Goal: Task Accomplishment & Management: Manage account settings

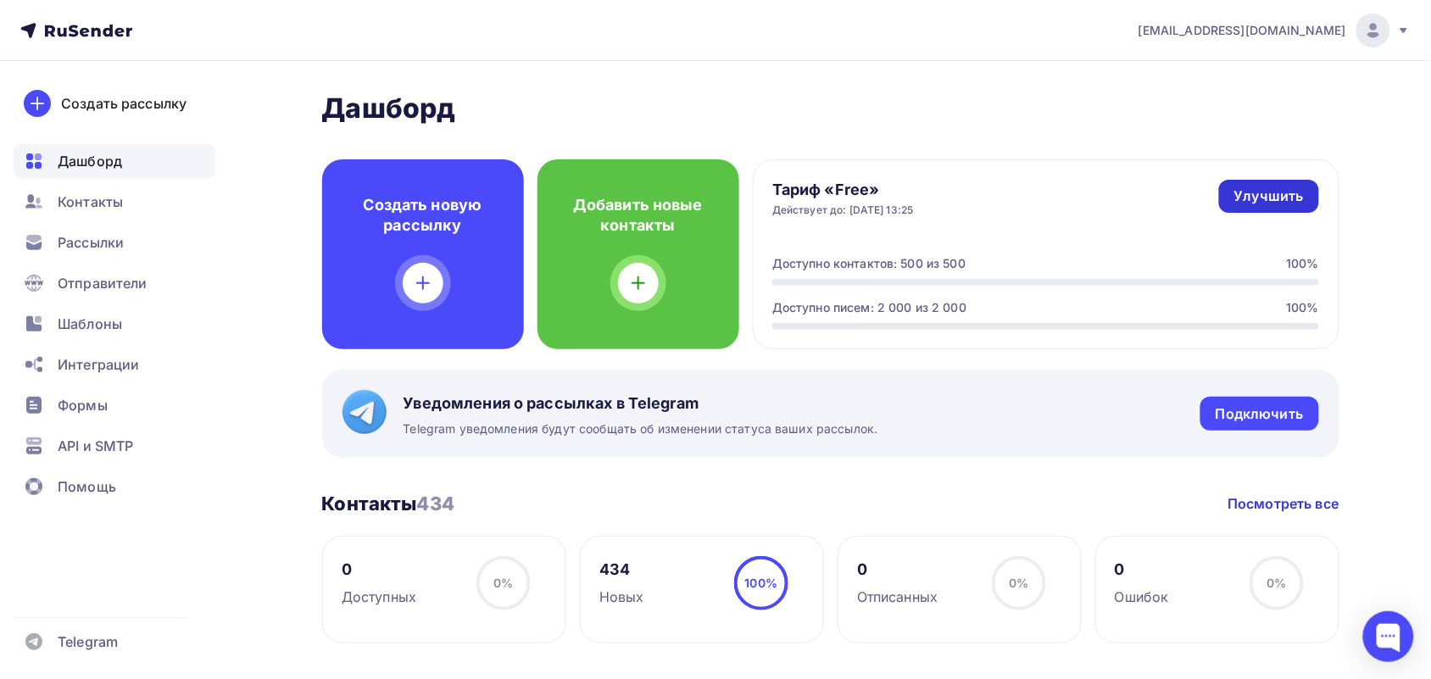
click at [1265, 193] on div "Улучшить" at bounding box center [1269, 195] width 70 height 19
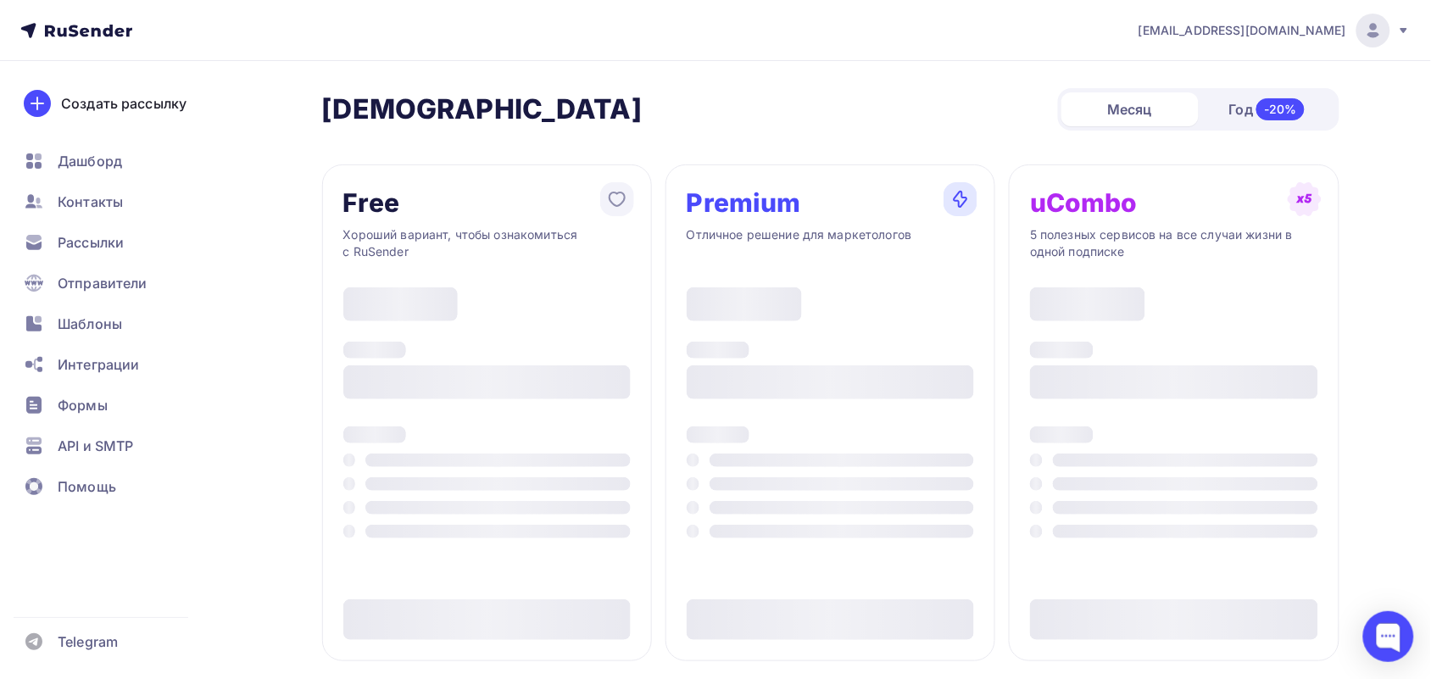
type input "500"
type input "100"
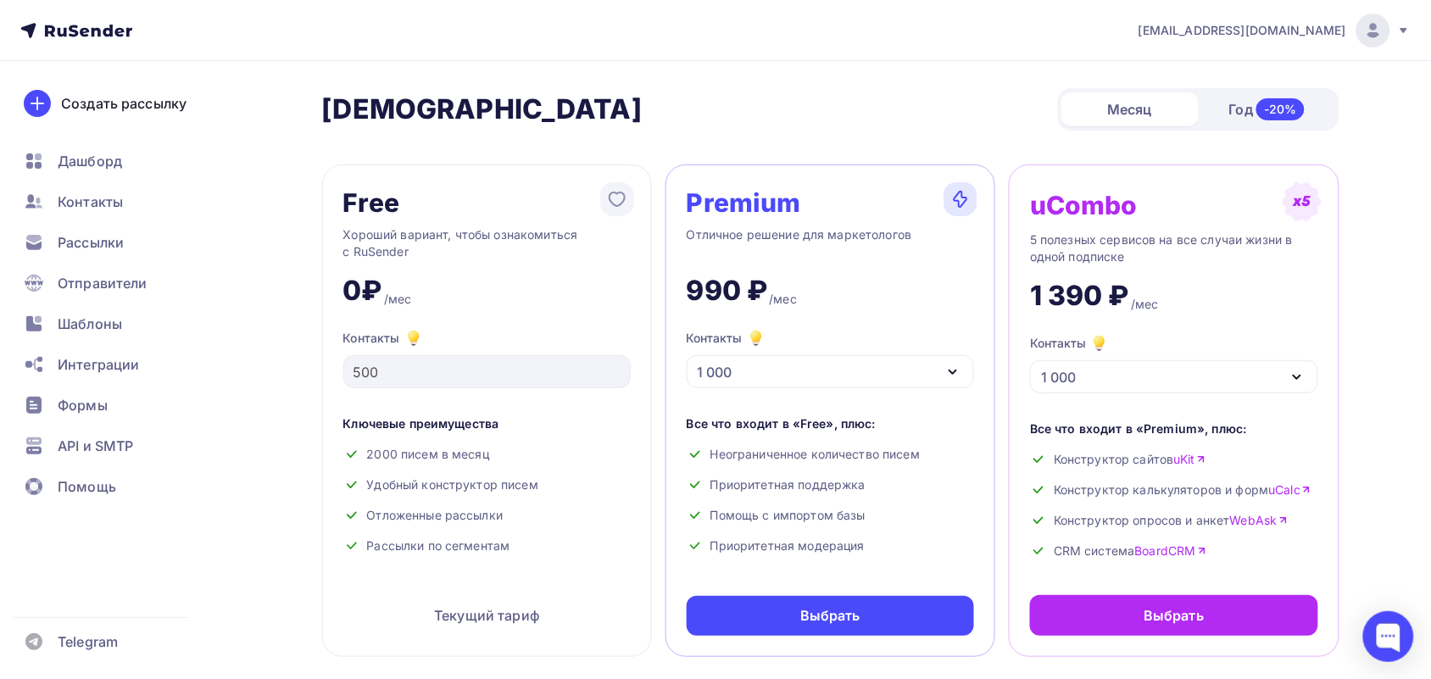
click at [837, 353] on div "Контакты 1 000" at bounding box center [830, 358] width 287 height 60
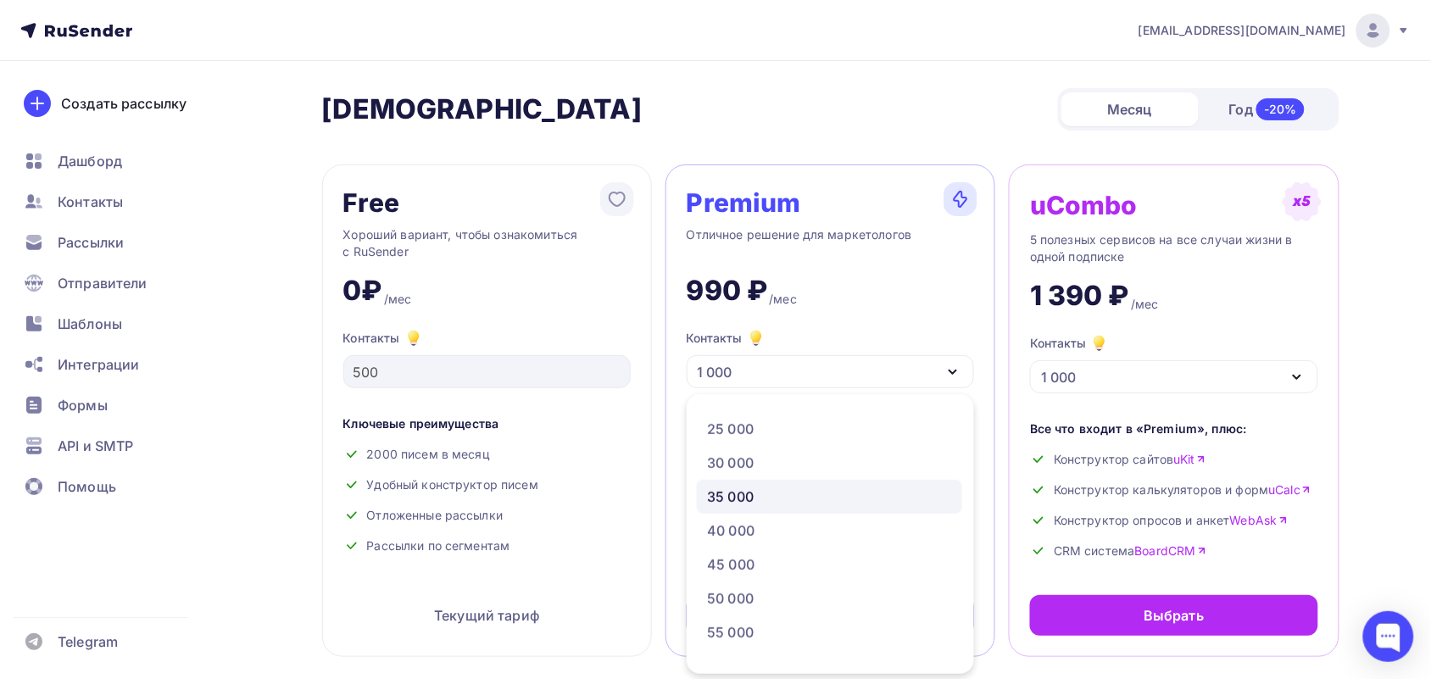
scroll to position [318, 0]
click at [776, 502] on link "35 000" at bounding box center [829, 514] width 265 height 34
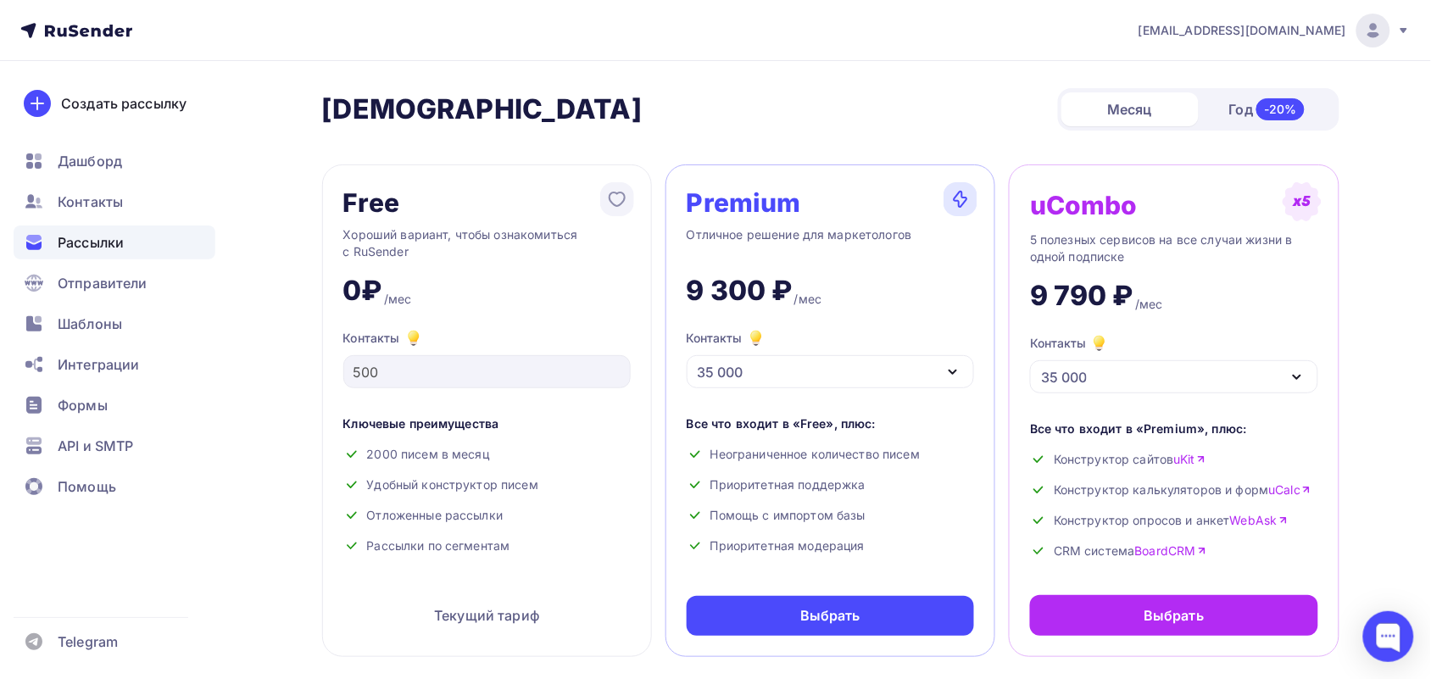
click at [68, 239] on span "Рассылки" at bounding box center [91, 242] width 66 height 20
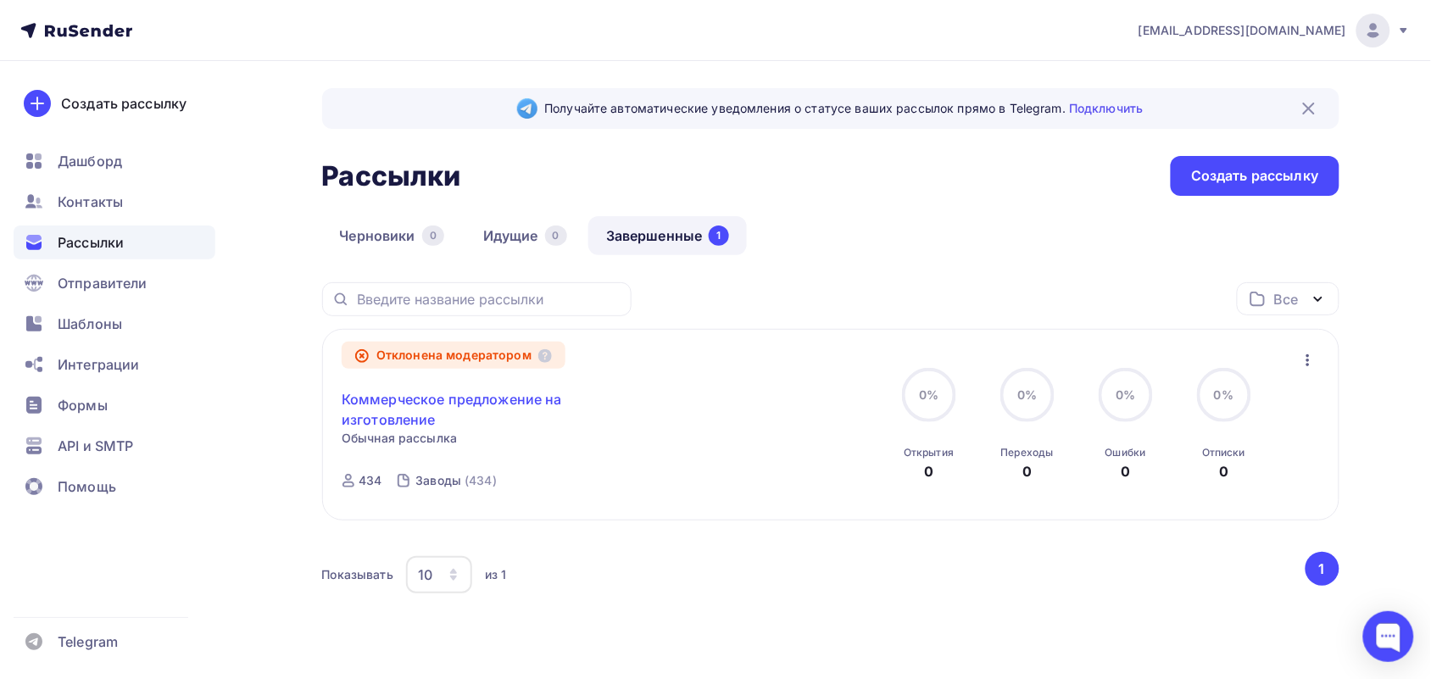
click at [420, 408] on link "Коммерческое предложение на изготовление" at bounding box center [487, 409] width 291 height 41
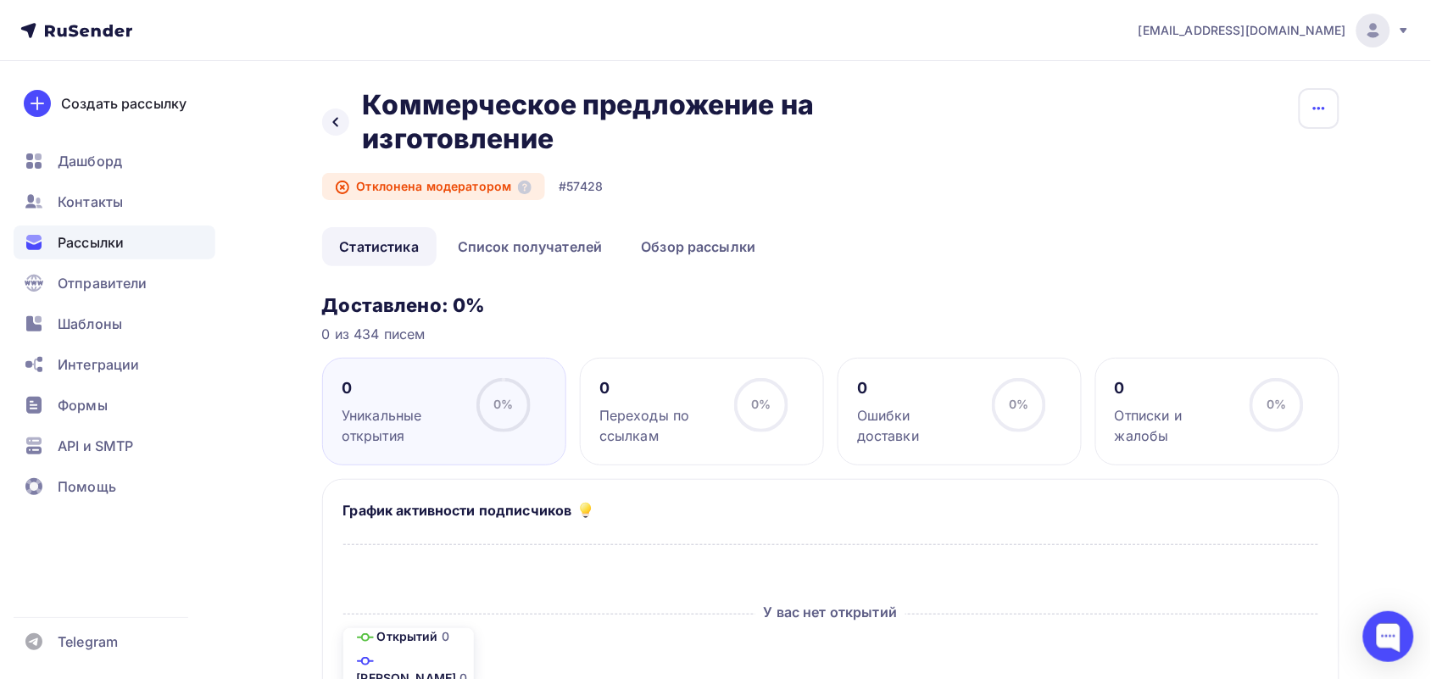
click at [1335, 115] on button "button" at bounding box center [1319, 108] width 41 height 41
click at [1202, 170] on div "Копировать" at bounding box center [1253, 161] width 163 height 20
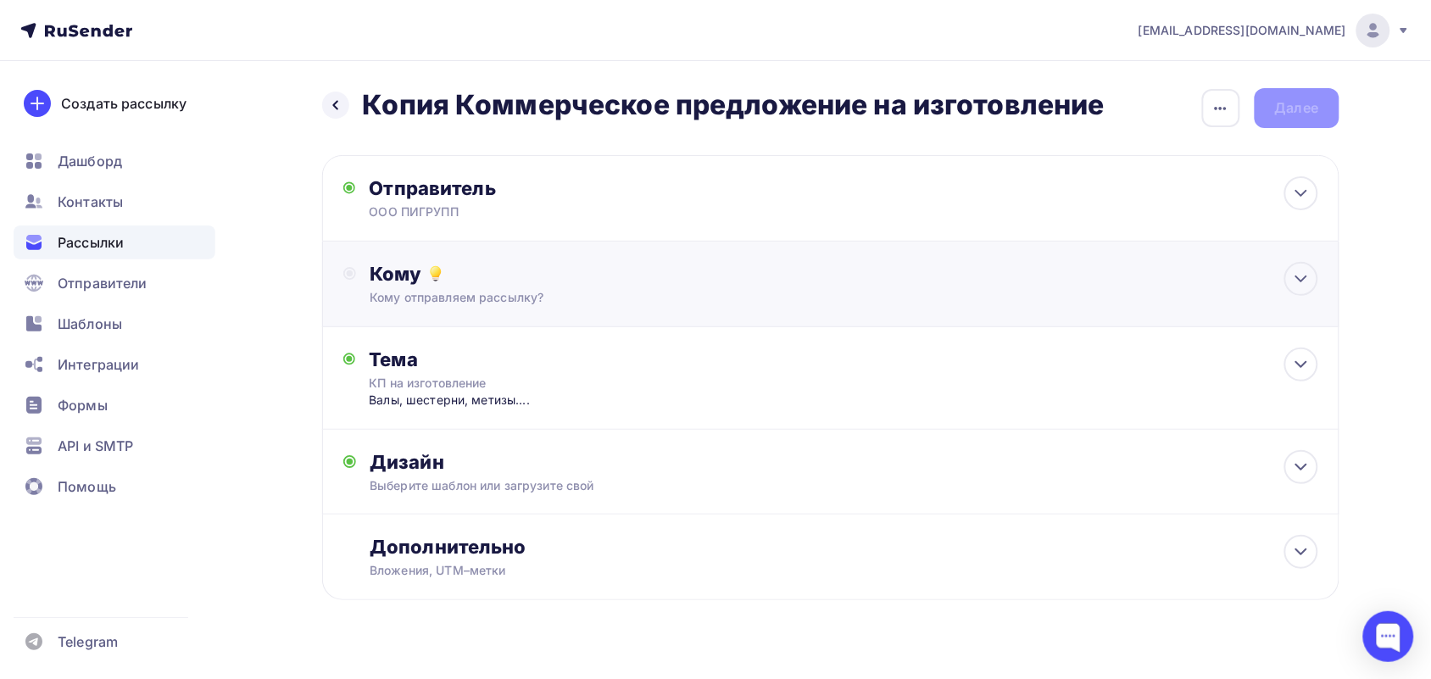
click at [360, 274] on div "Кому Кому отправляем рассылку? Списки получателей Выберите список Все списки id…" at bounding box center [830, 284] width 975 height 44
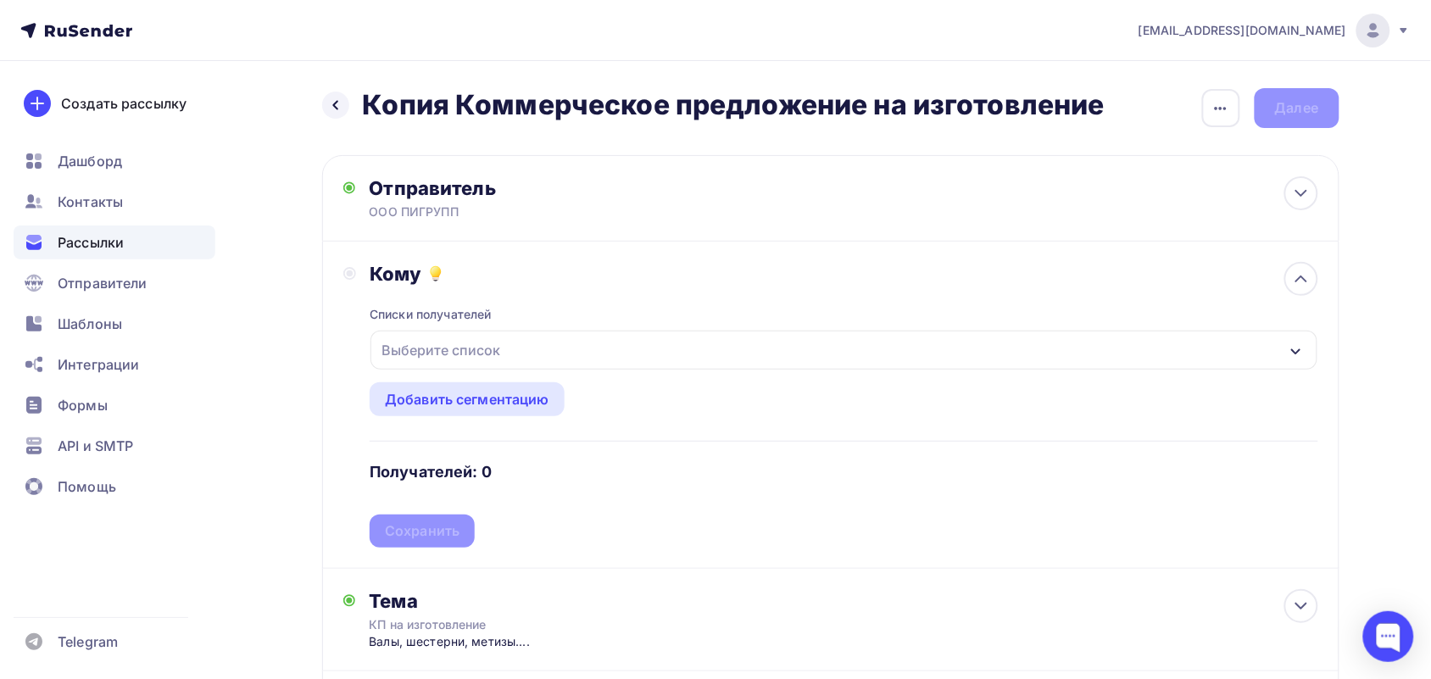
click at [430, 337] on div "Выберите список" at bounding box center [441, 350] width 132 height 31
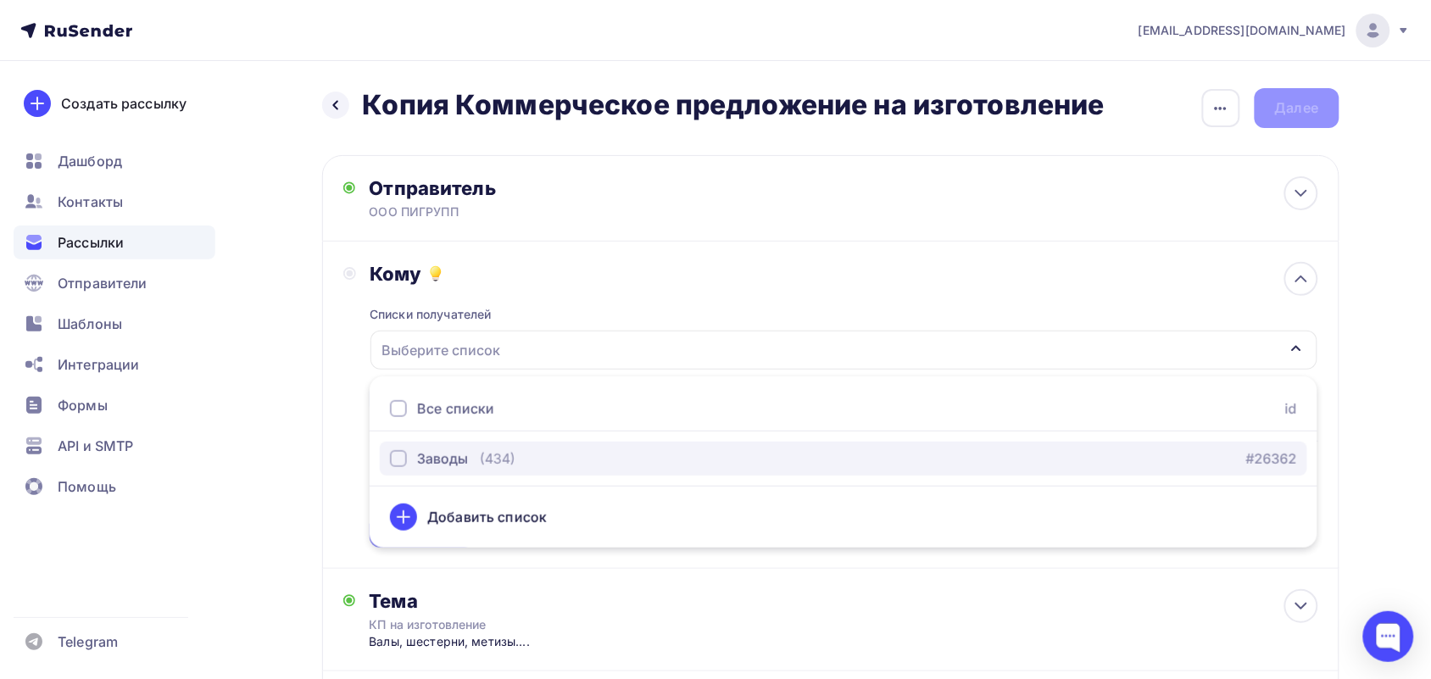
click at [430, 442] on button "Заводы (434) #26362" at bounding box center [843, 459] width 927 height 34
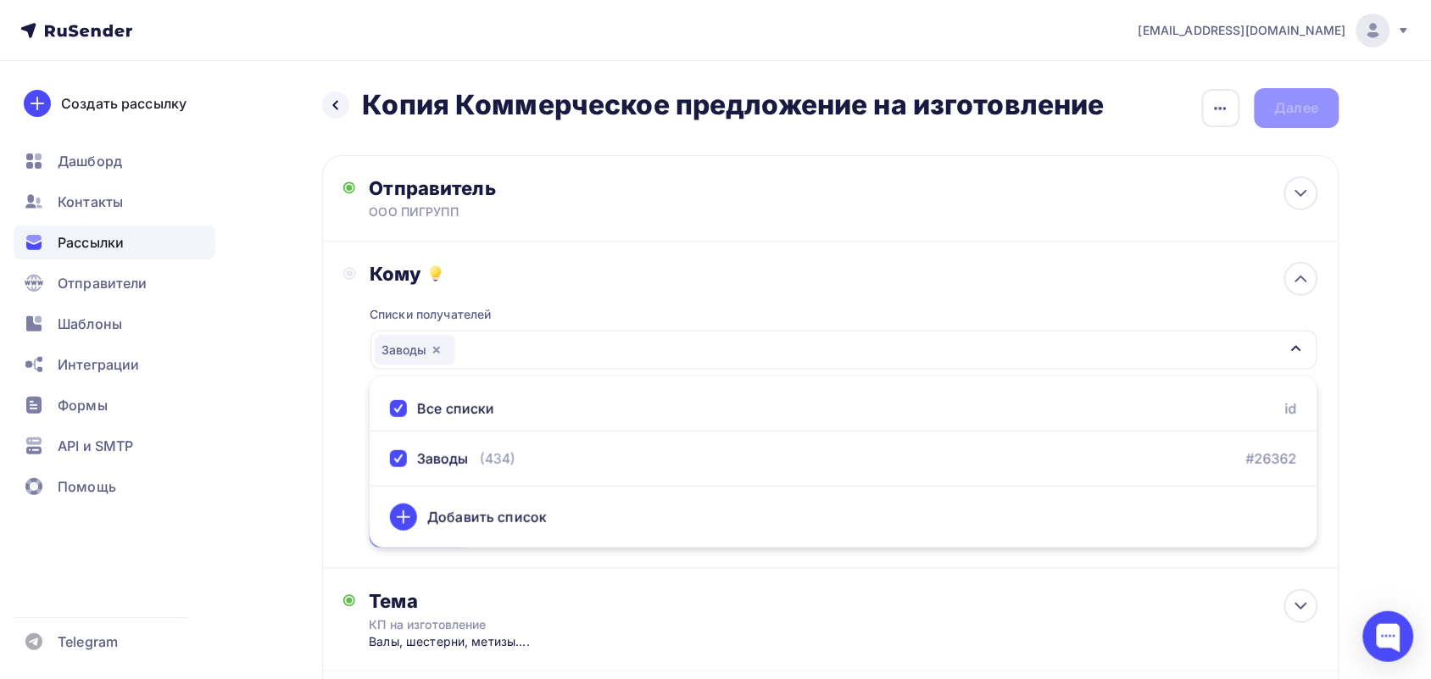
click at [494, 277] on div "Кому" at bounding box center [844, 274] width 948 height 24
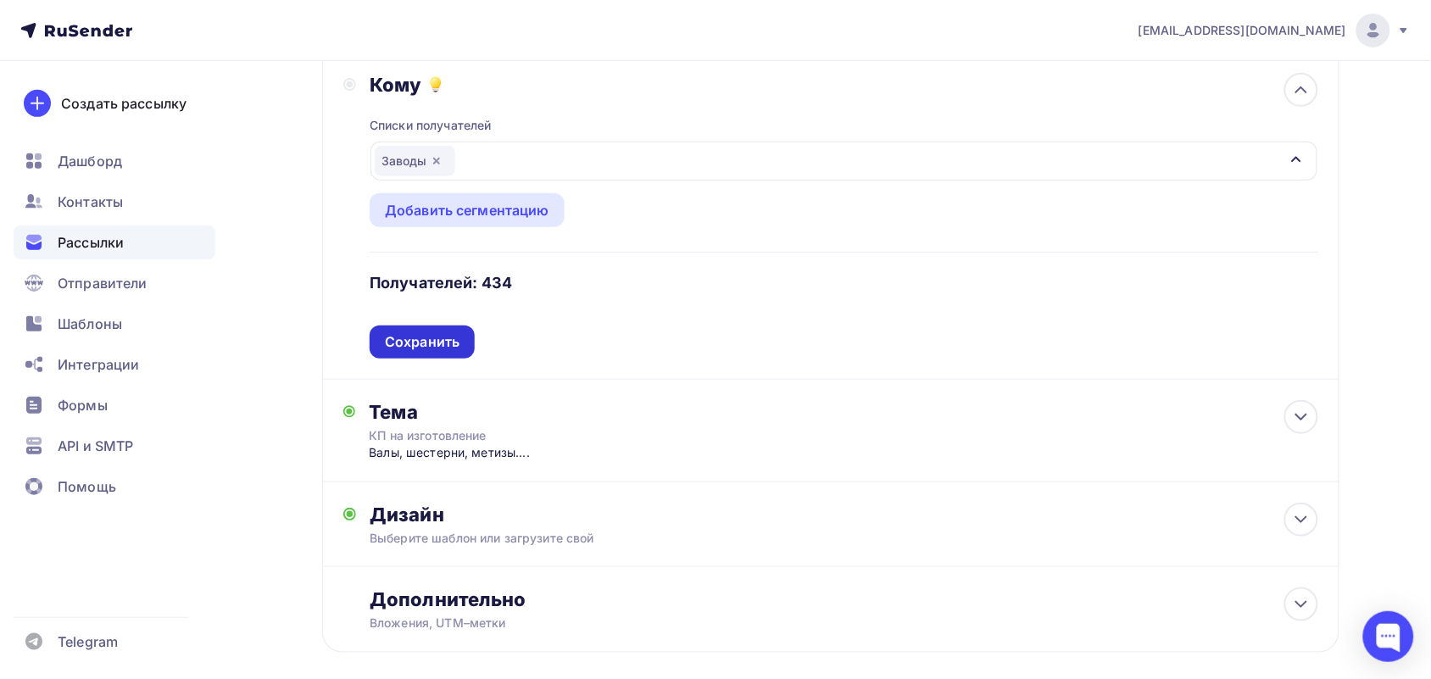
scroll to position [212, 0]
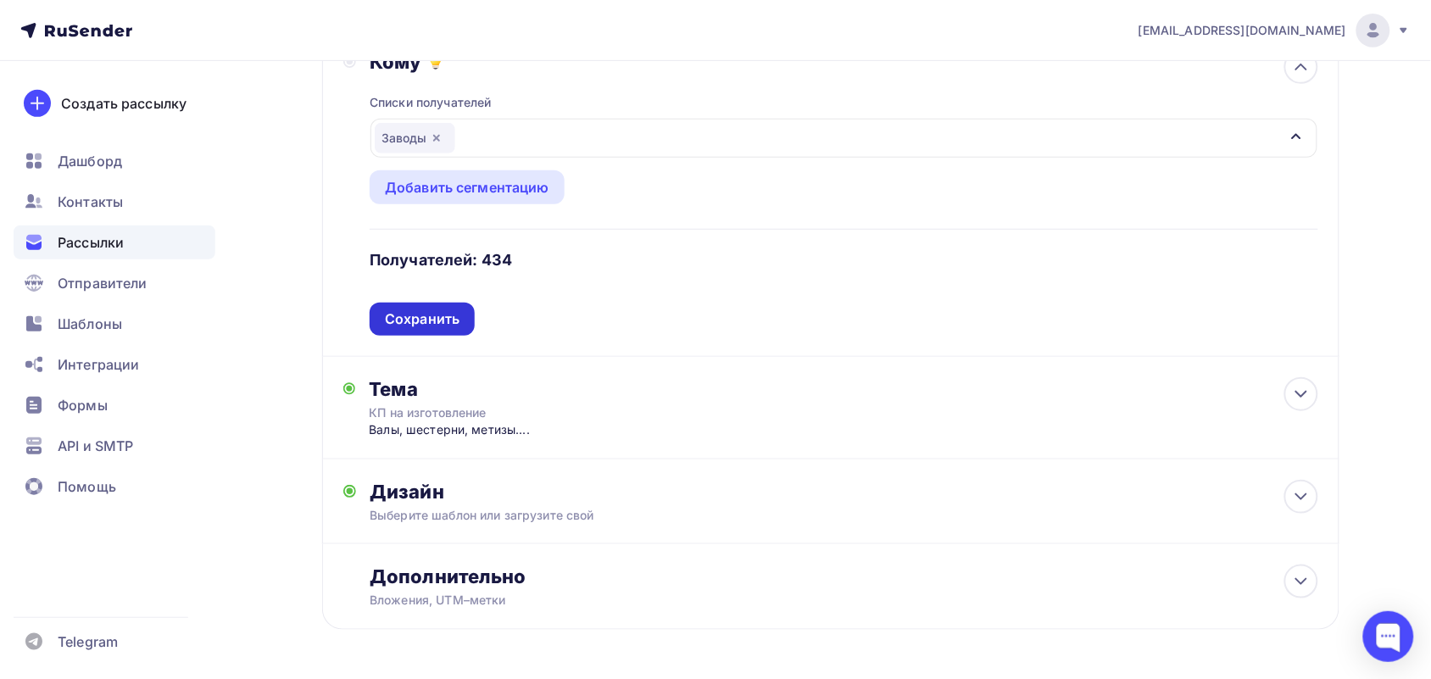
click at [409, 327] on div "Сохранить" at bounding box center [422, 318] width 75 height 19
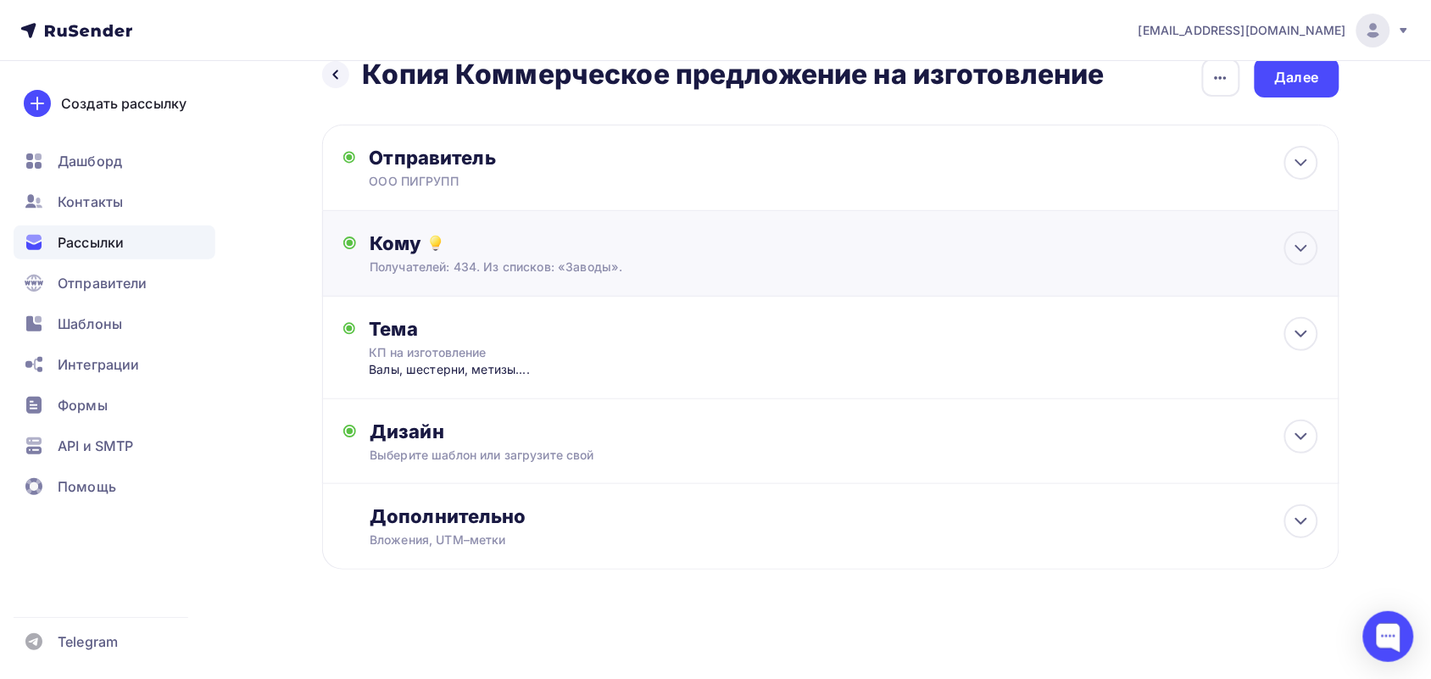
scroll to position [31, 0]
click at [632, 548] on div "Вложения, UTM–метки" at bounding box center [797, 539] width 854 height 17
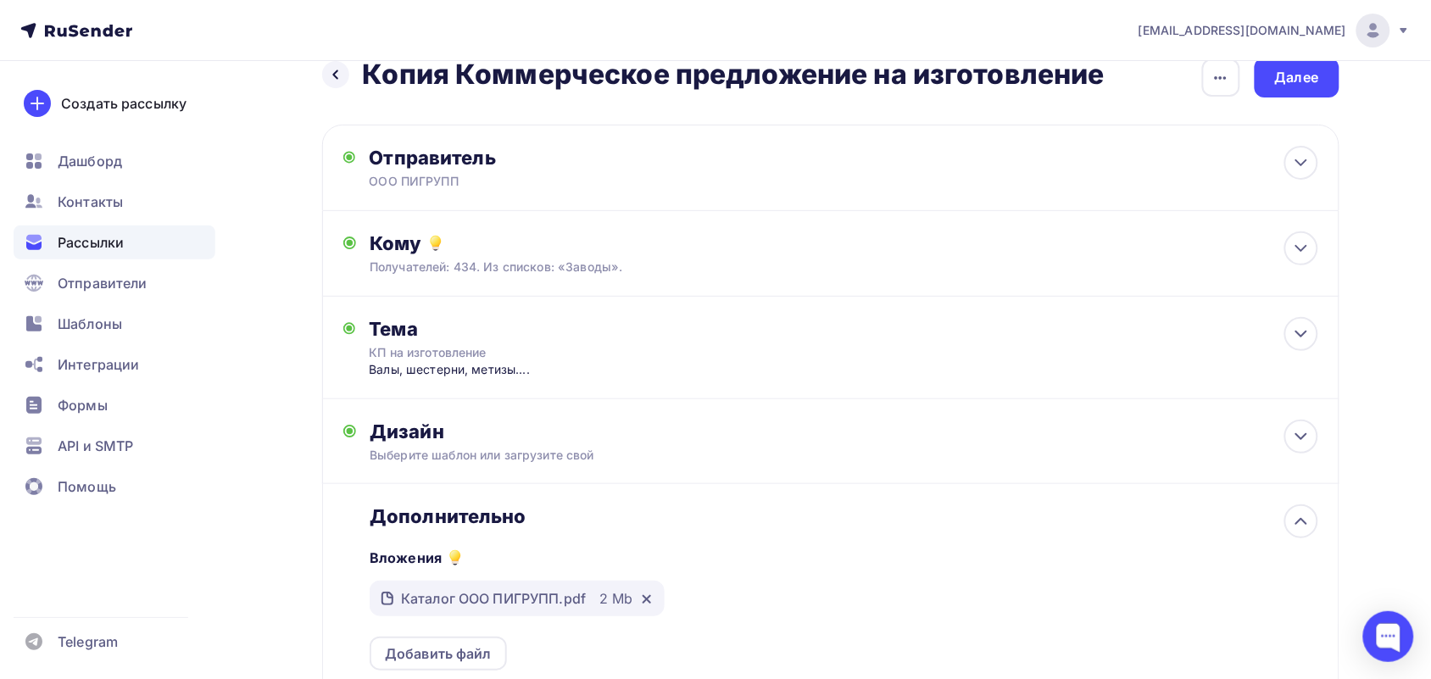
scroll to position [0, 0]
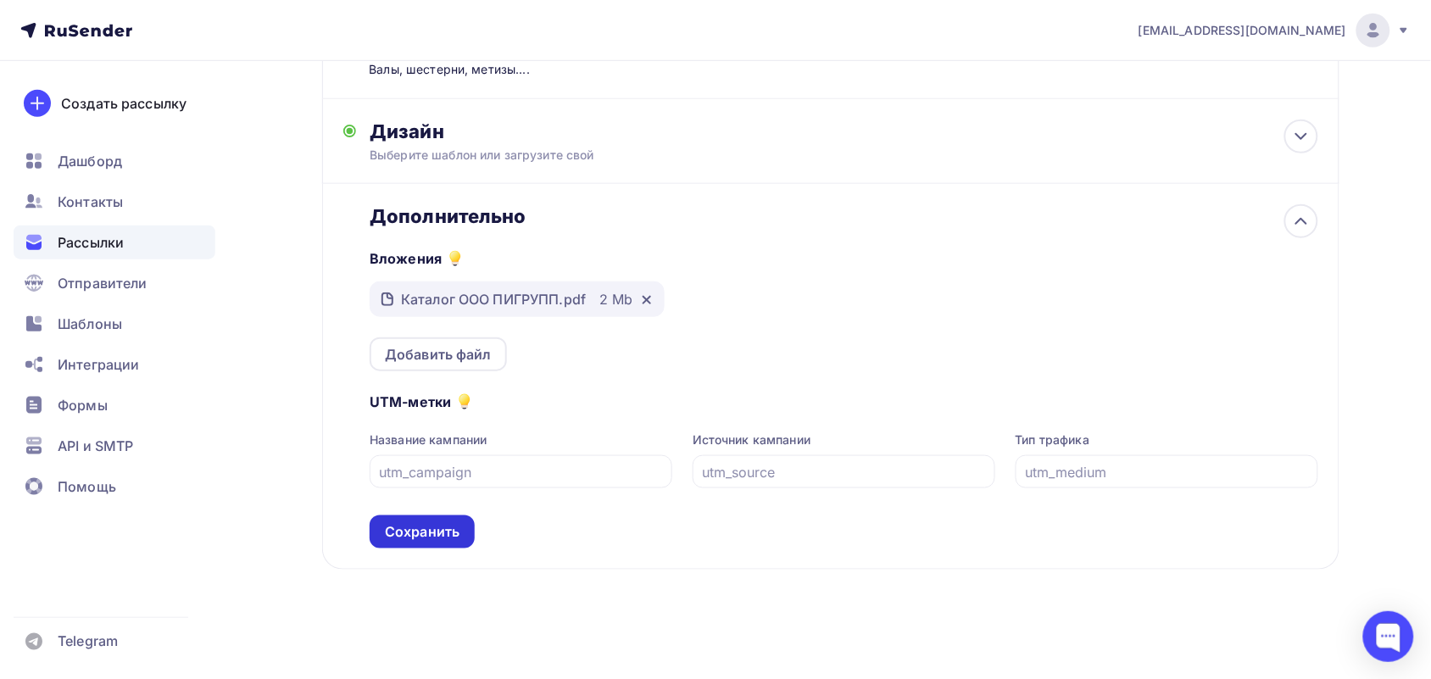
click at [438, 531] on div "Сохранить" at bounding box center [422, 531] width 75 height 19
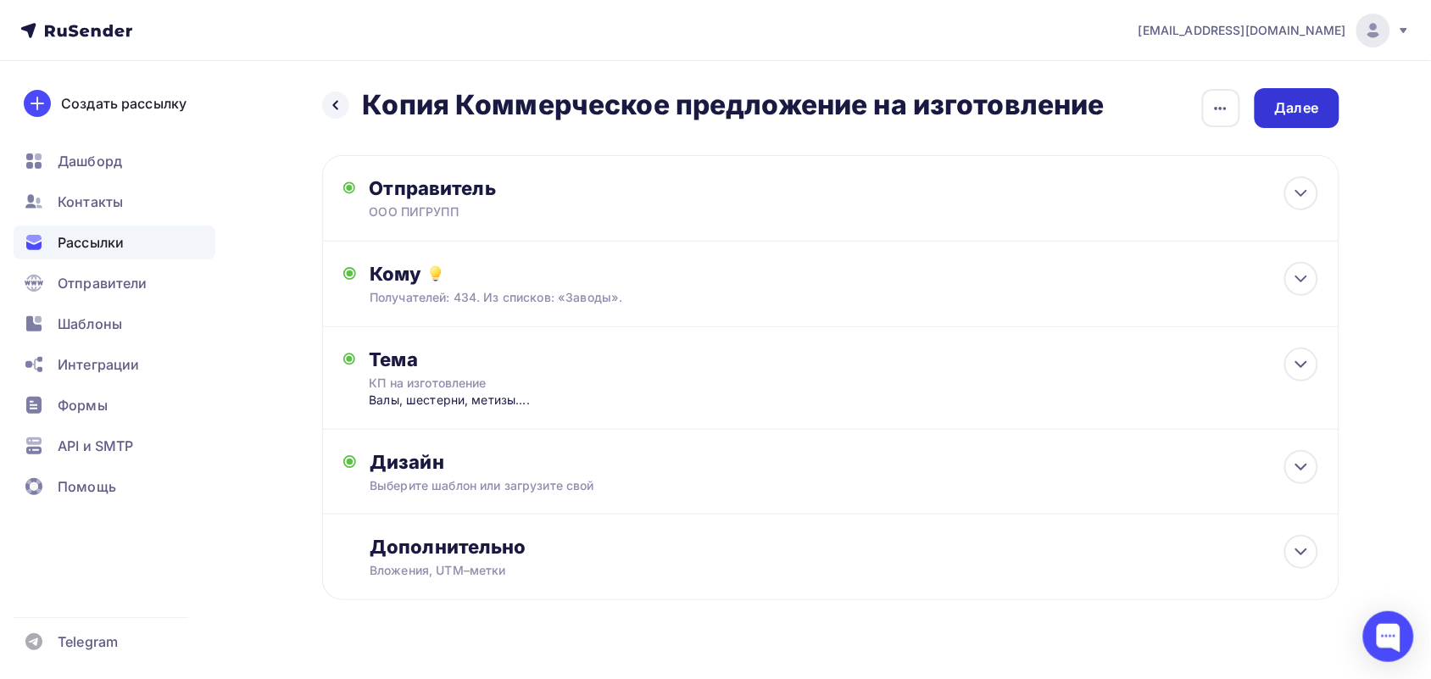
click at [1306, 113] on div "Далее" at bounding box center [1297, 107] width 44 height 19
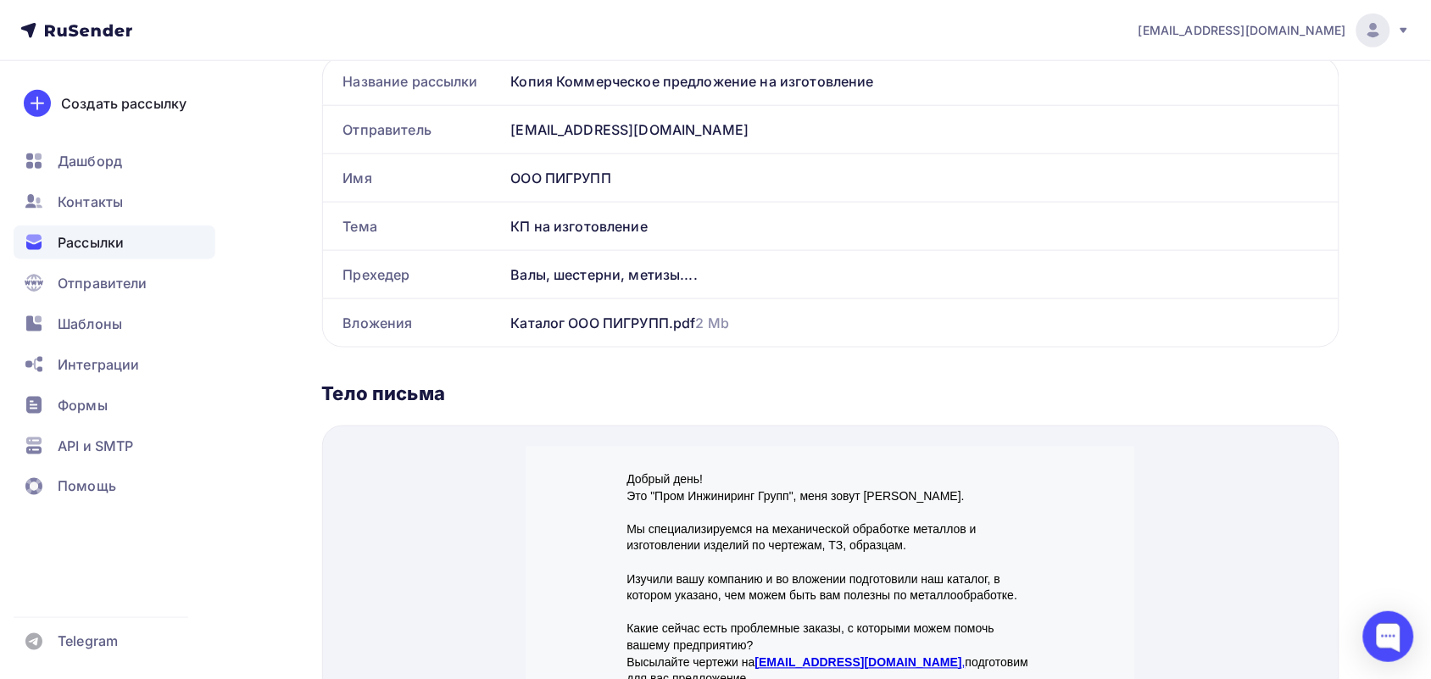
scroll to position [327, 0]
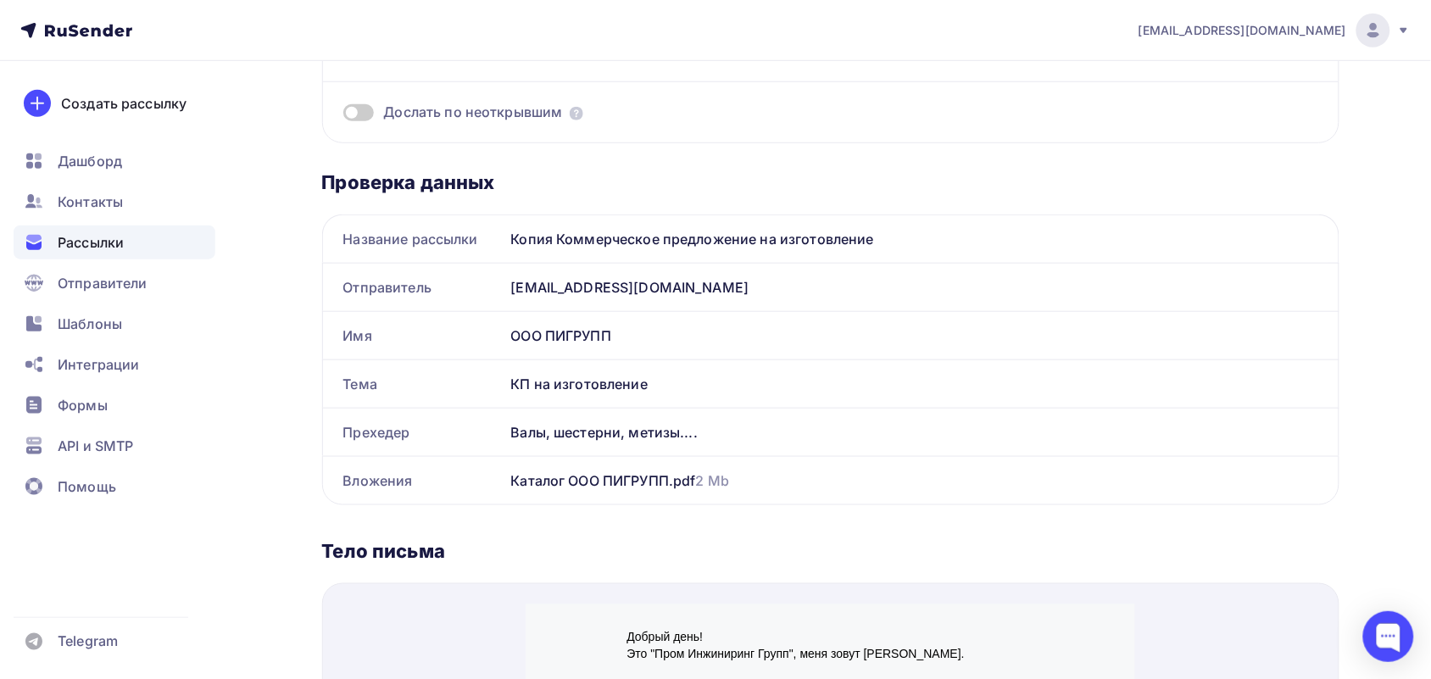
click at [113, 24] on icon at bounding box center [76, 30] width 112 height 20
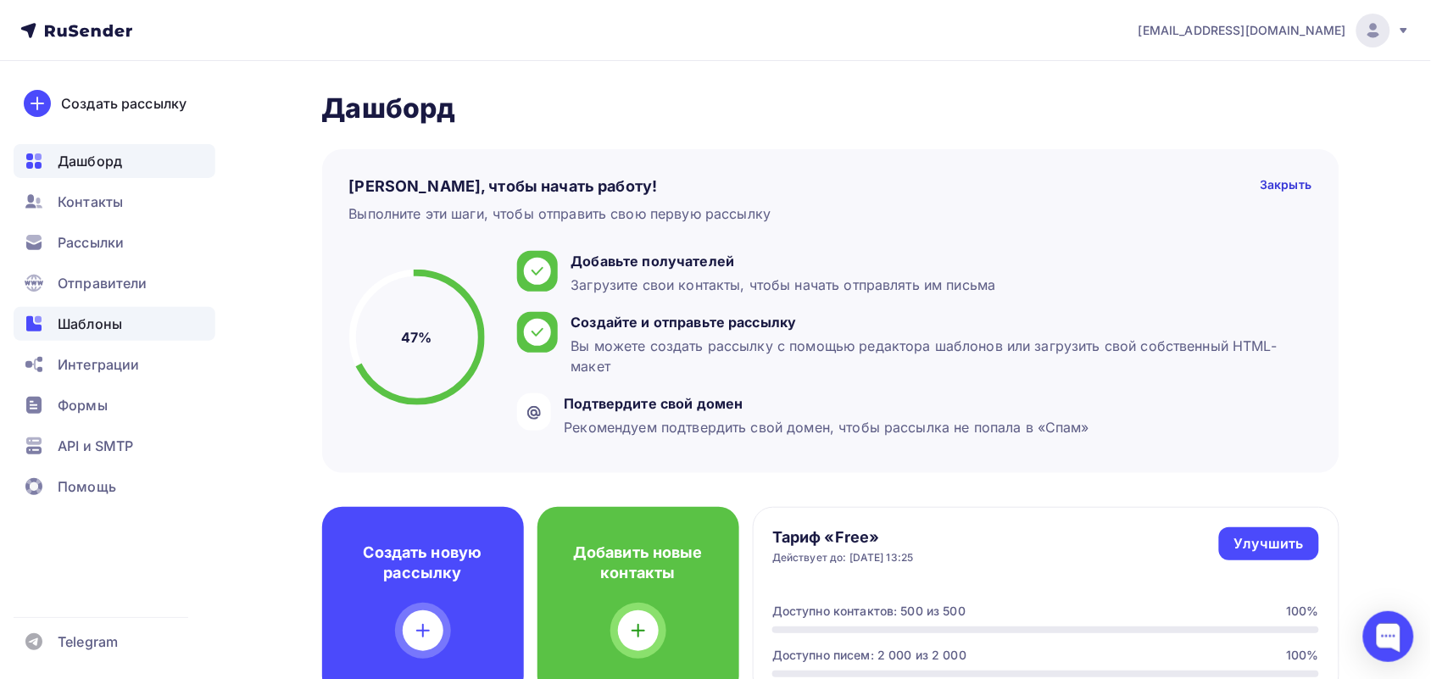
scroll to position [106, 0]
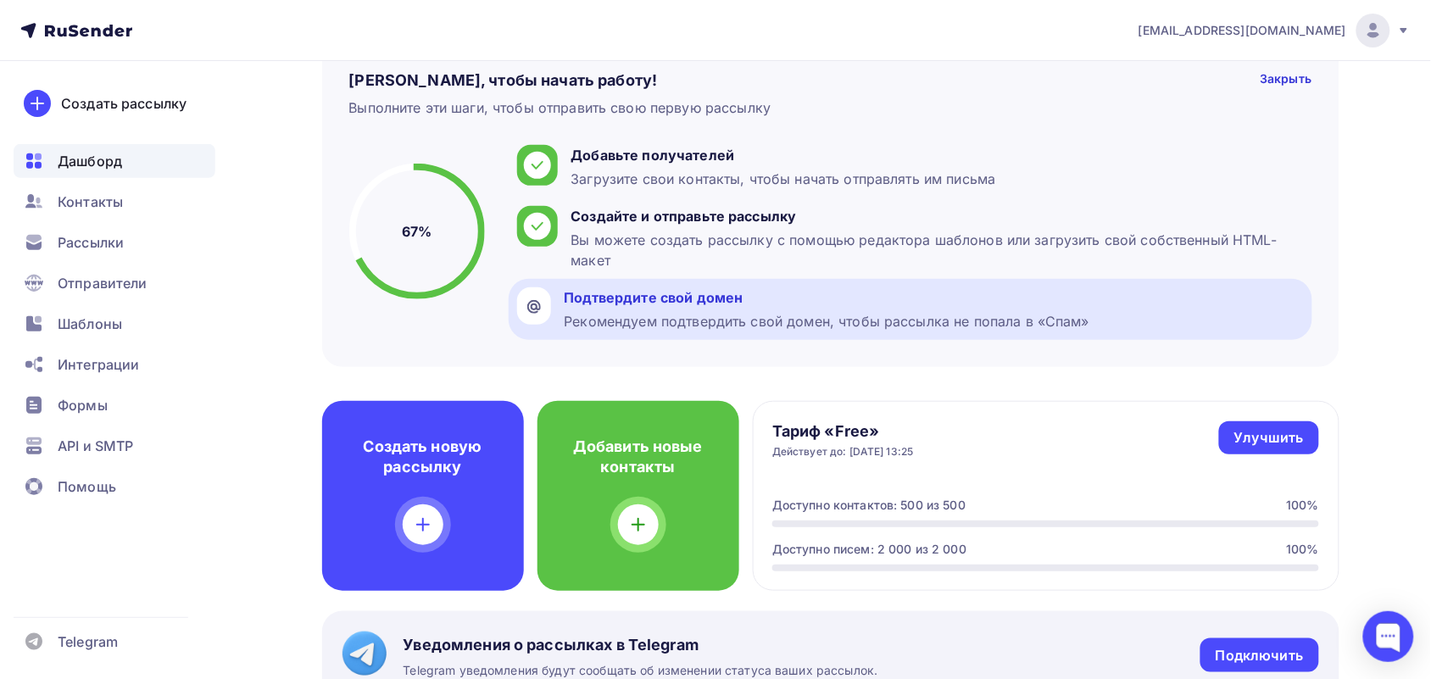
click at [736, 302] on div "Подтвердите свой домен" at bounding box center [828, 297] width 526 height 20
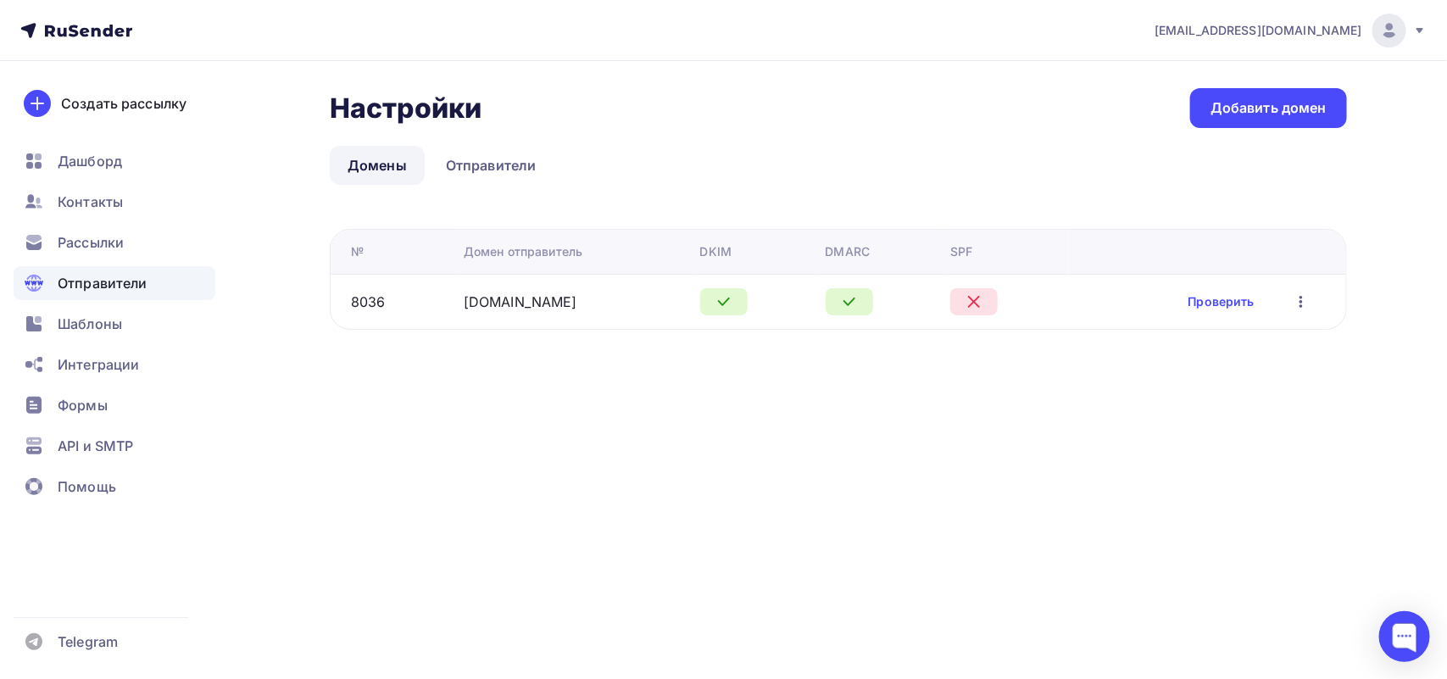
click at [988, 297] on div at bounding box center [973, 301] width 47 height 27
click at [1227, 307] on link "Проверить" at bounding box center [1221, 301] width 66 height 17
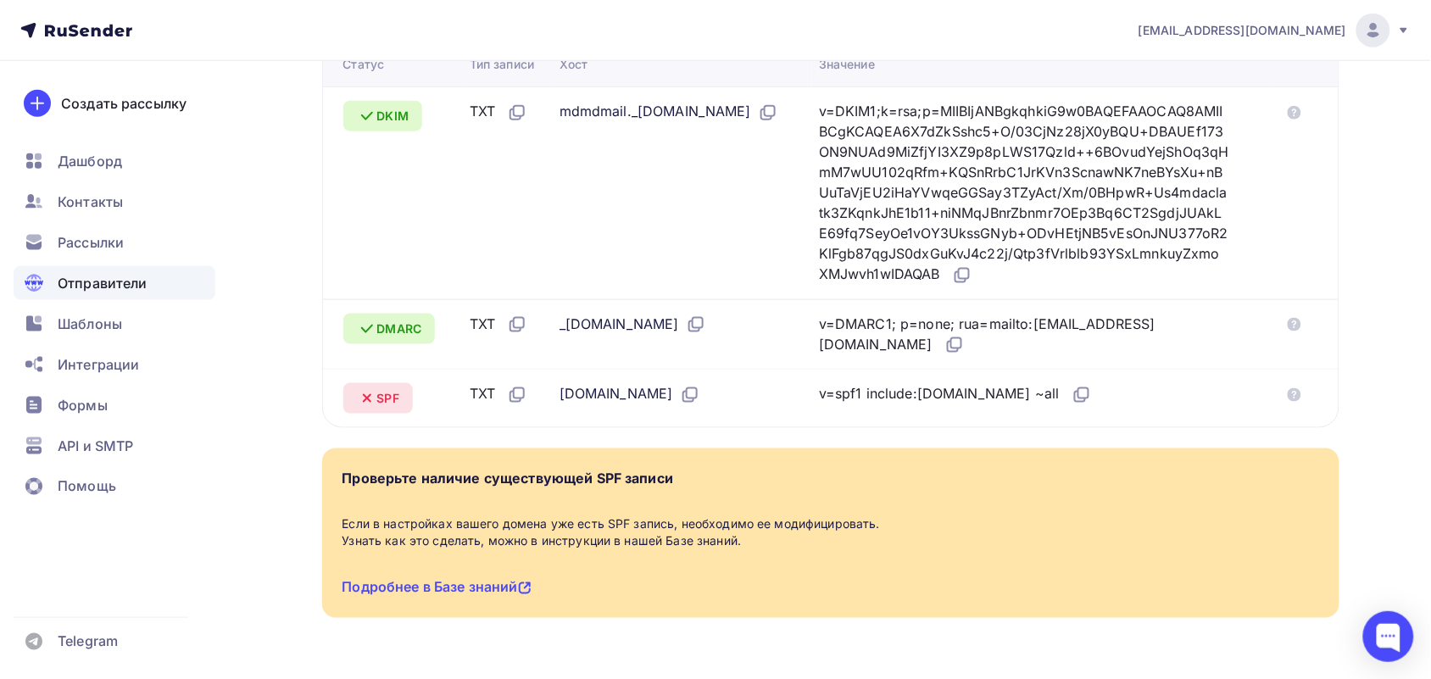
scroll to position [513, 0]
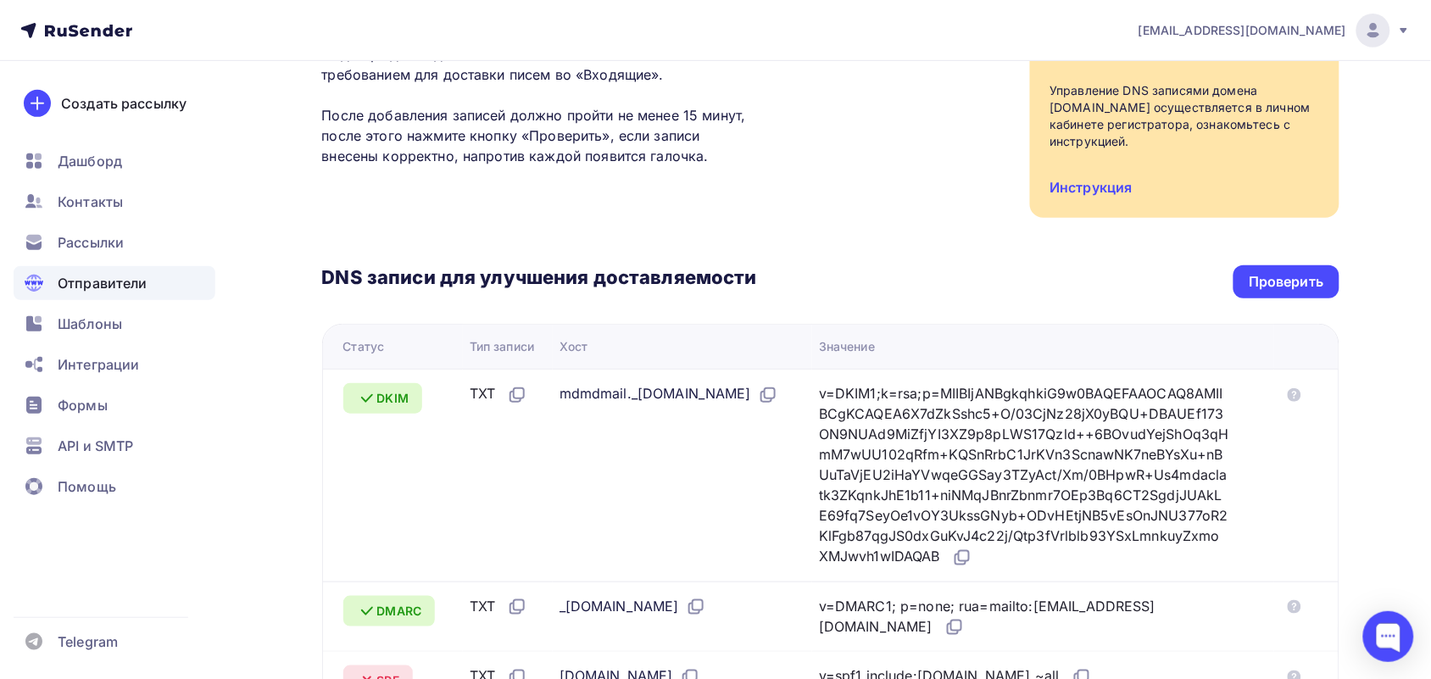
scroll to position [318, 0]
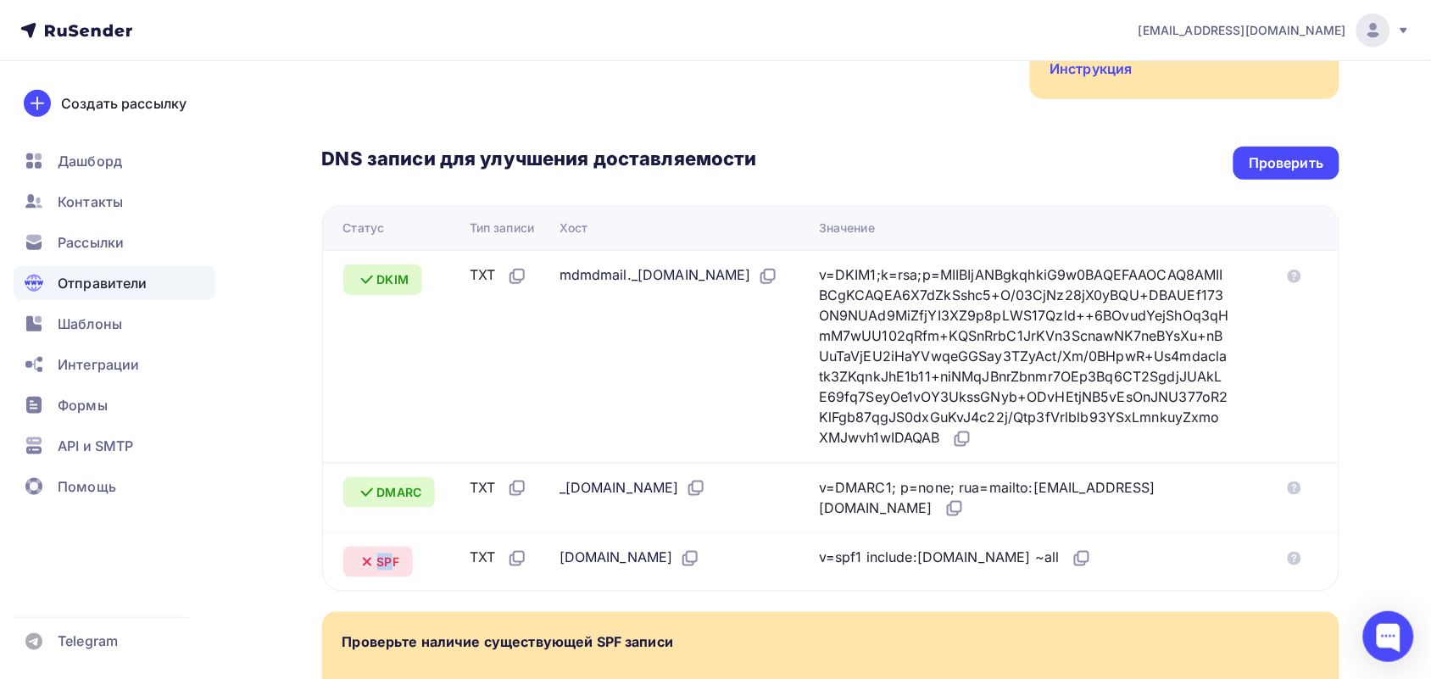
drag, startPoint x: 362, startPoint y: 543, endPoint x: 391, endPoint y: 538, distance: 29.1
click at [391, 547] on div "SPF" at bounding box center [378, 562] width 70 height 31
click at [412, 486] on div "DMARC" at bounding box center [389, 492] width 92 height 31
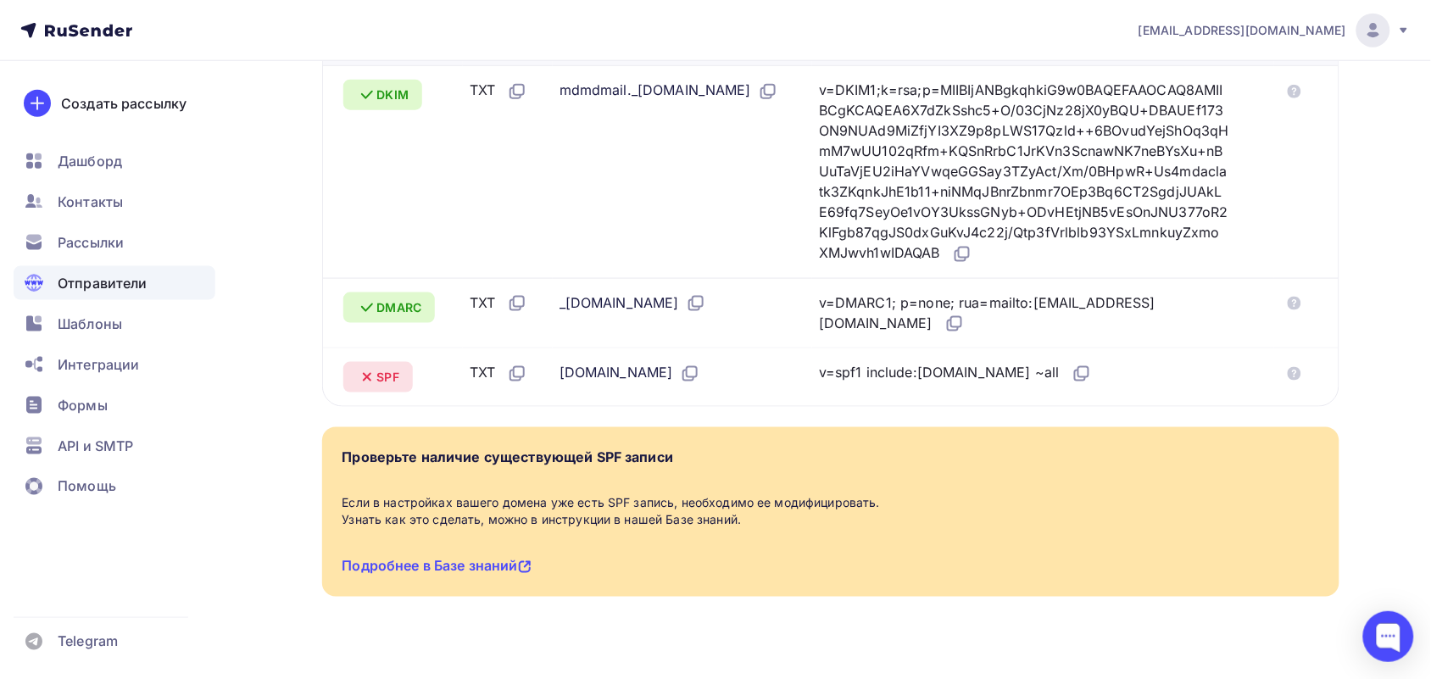
scroll to position [513, 0]
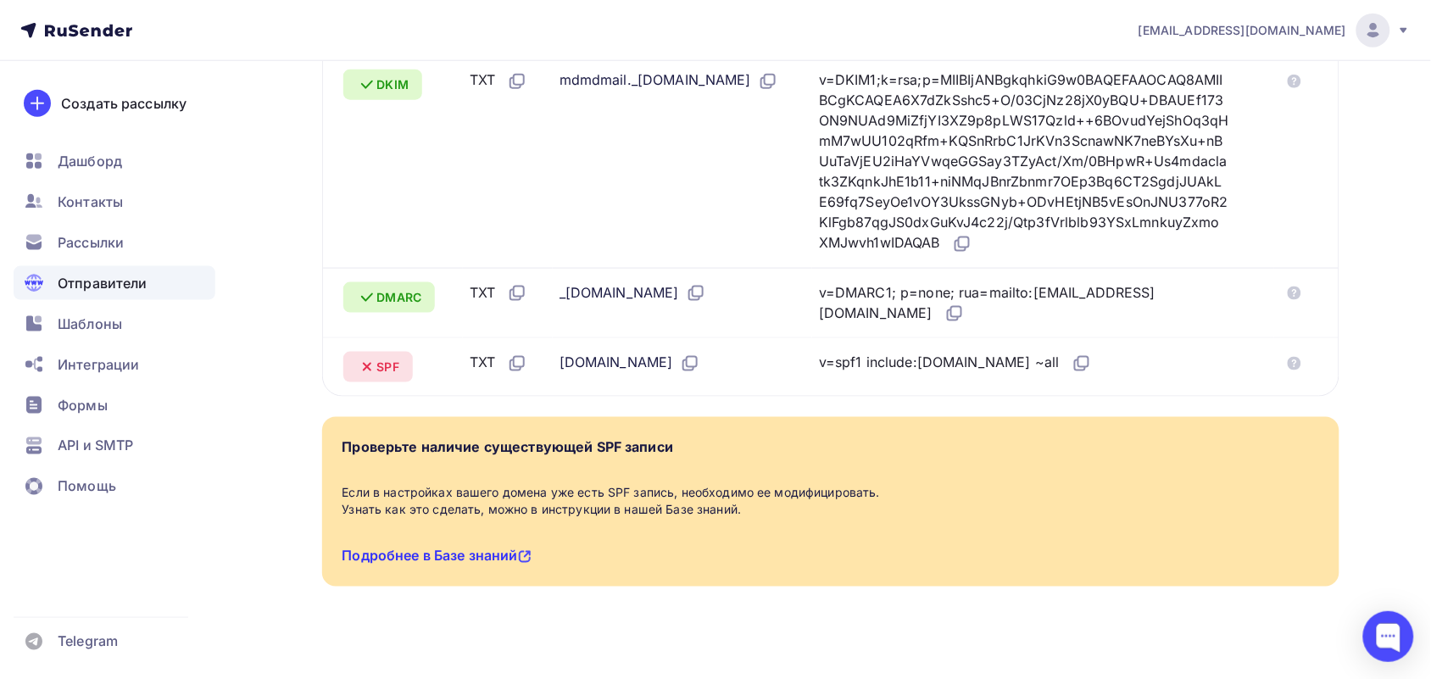
click at [409, 548] on link "Подробнее в Базе знаний" at bounding box center [436, 556] width 189 height 17
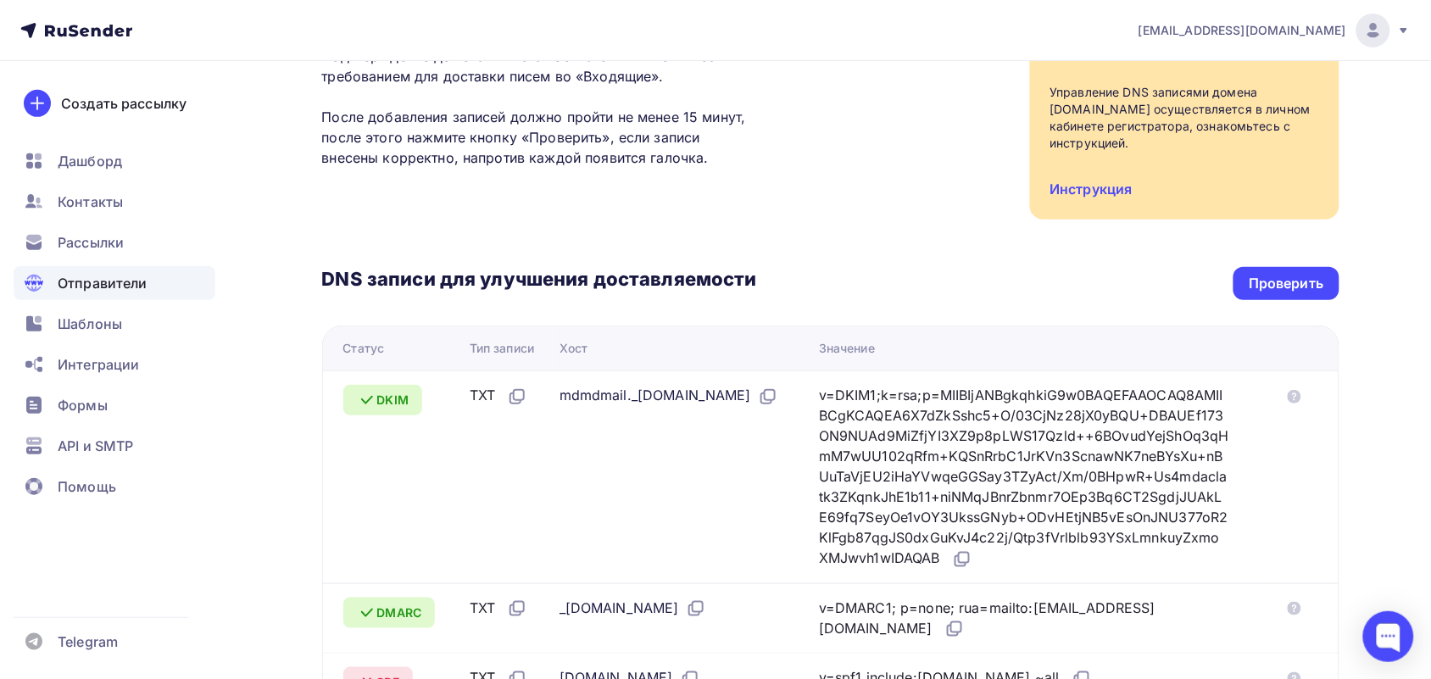
scroll to position [195, 0]
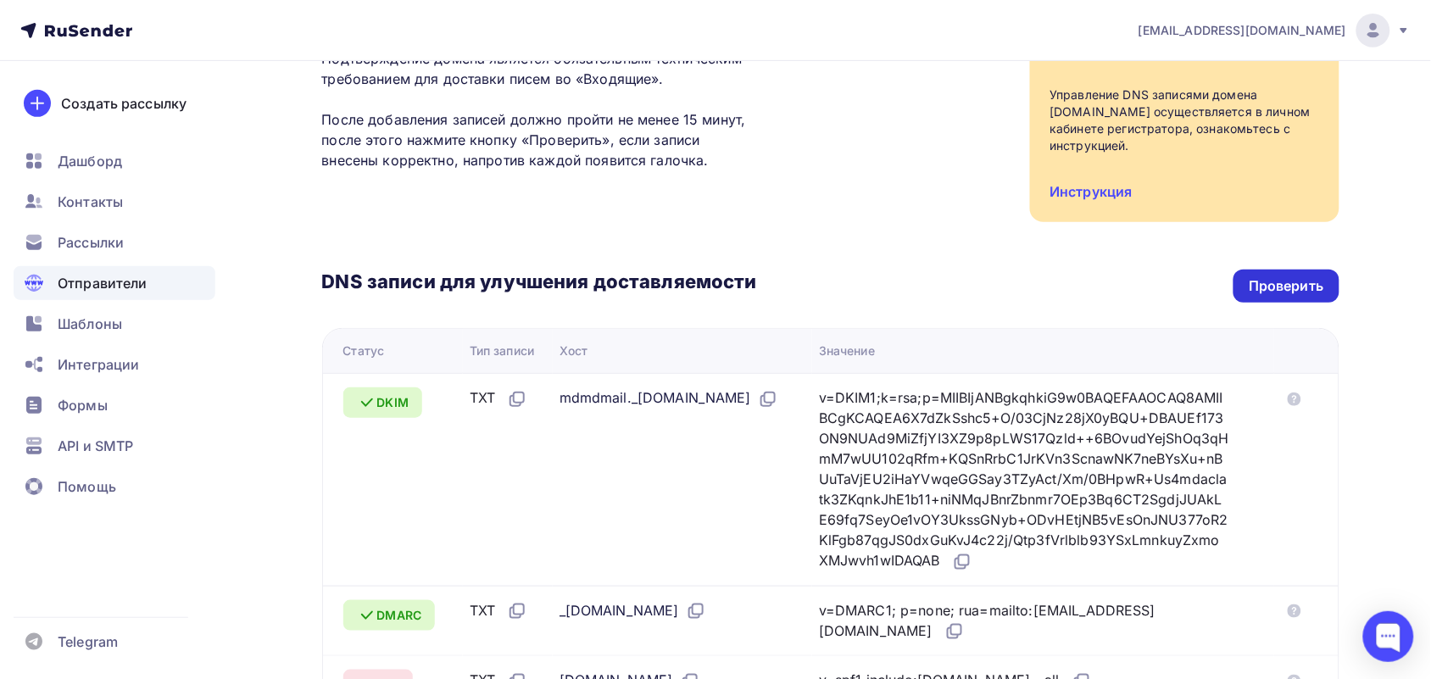
click at [1285, 276] on div "Проверить" at bounding box center [1286, 285] width 75 height 19
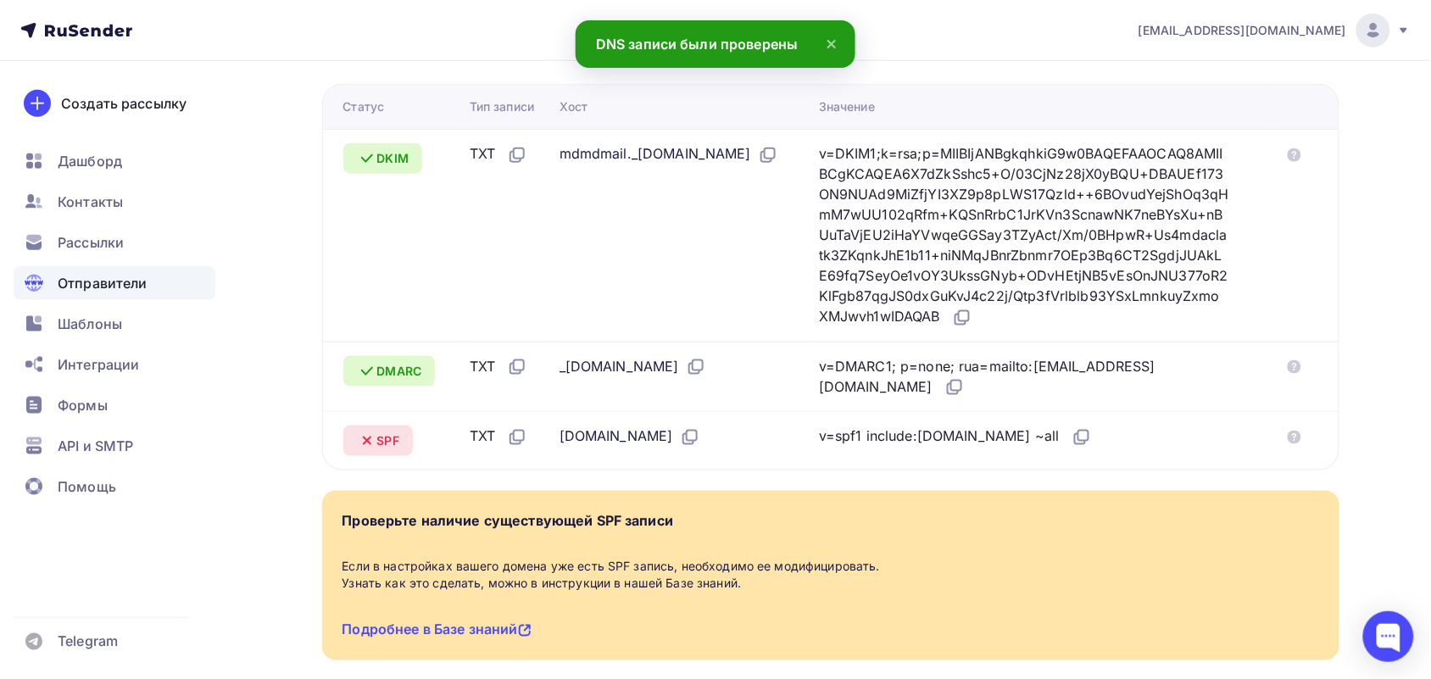
scroll to position [513, 0]
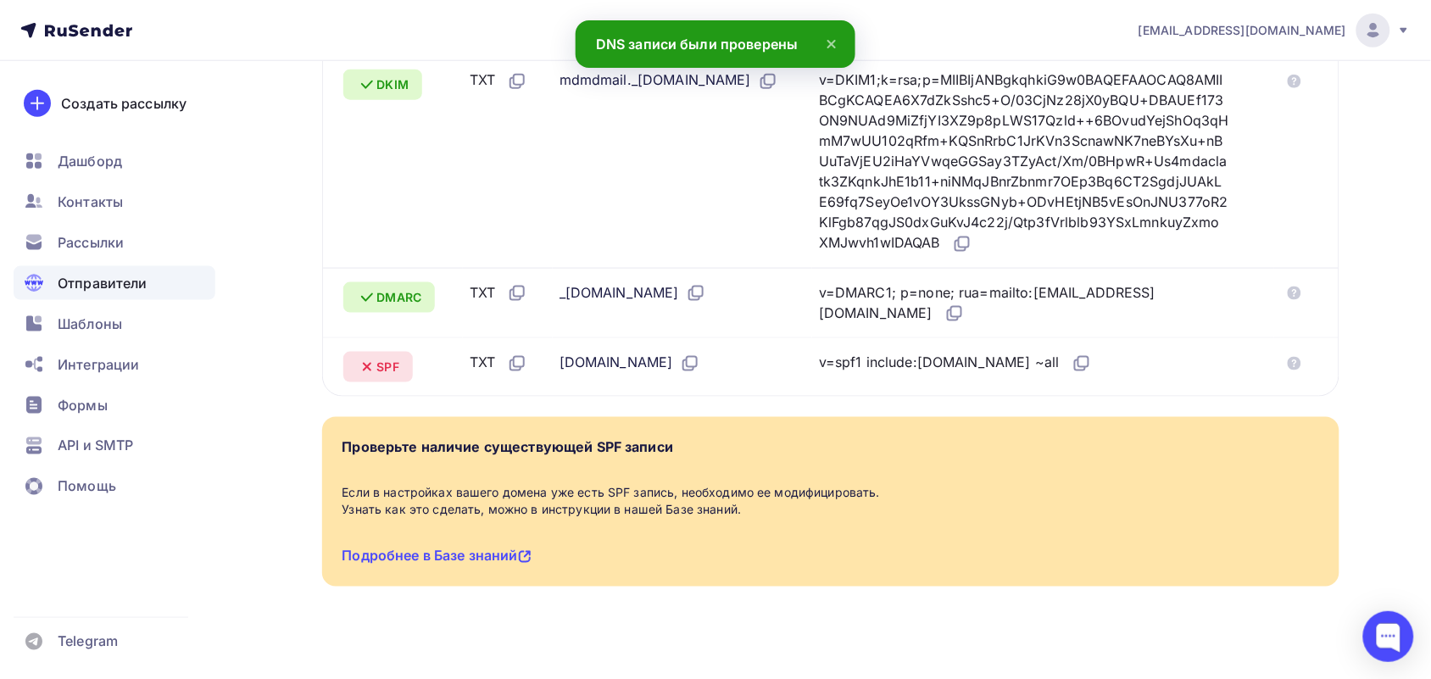
drag, startPoint x: 367, startPoint y: 346, endPoint x: 340, endPoint y: 352, distance: 27.8
click at [340, 352] on td "SPF" at bounding box center [393, 366] width 140 height 58
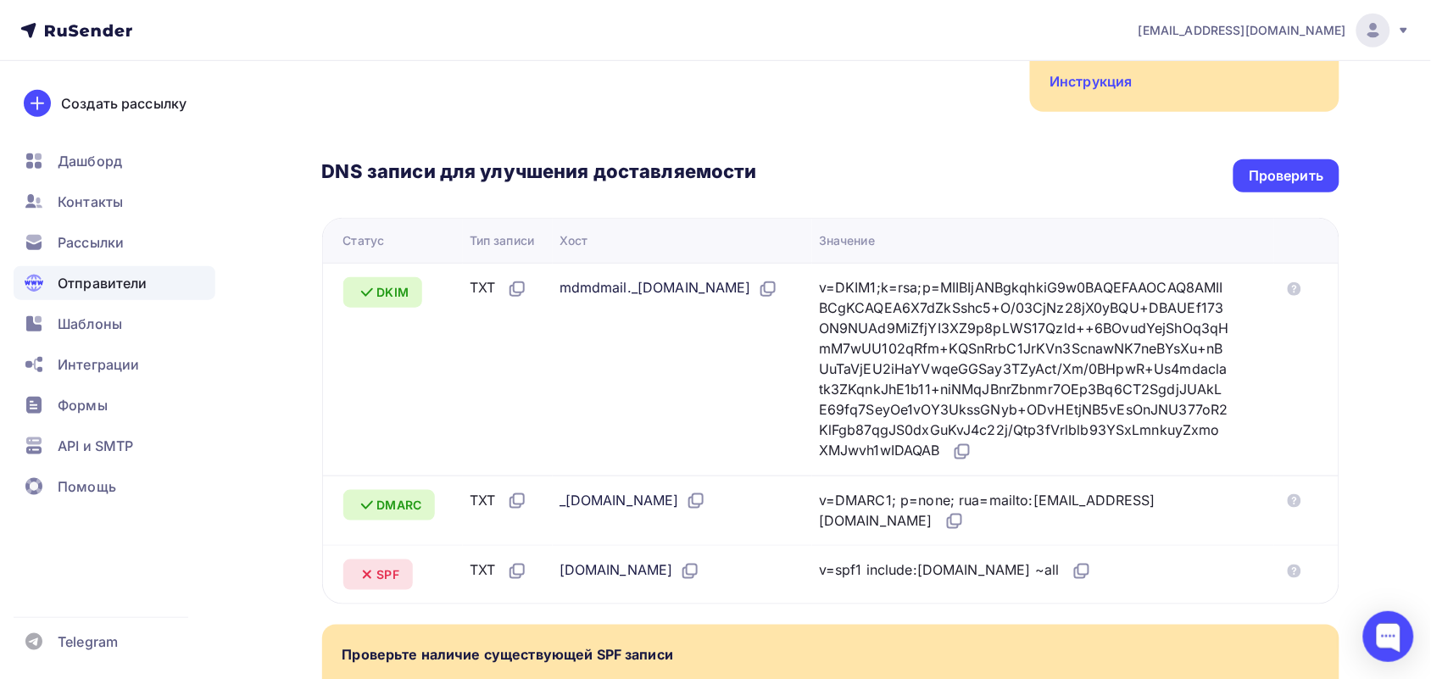
scroll to position [407, 0]
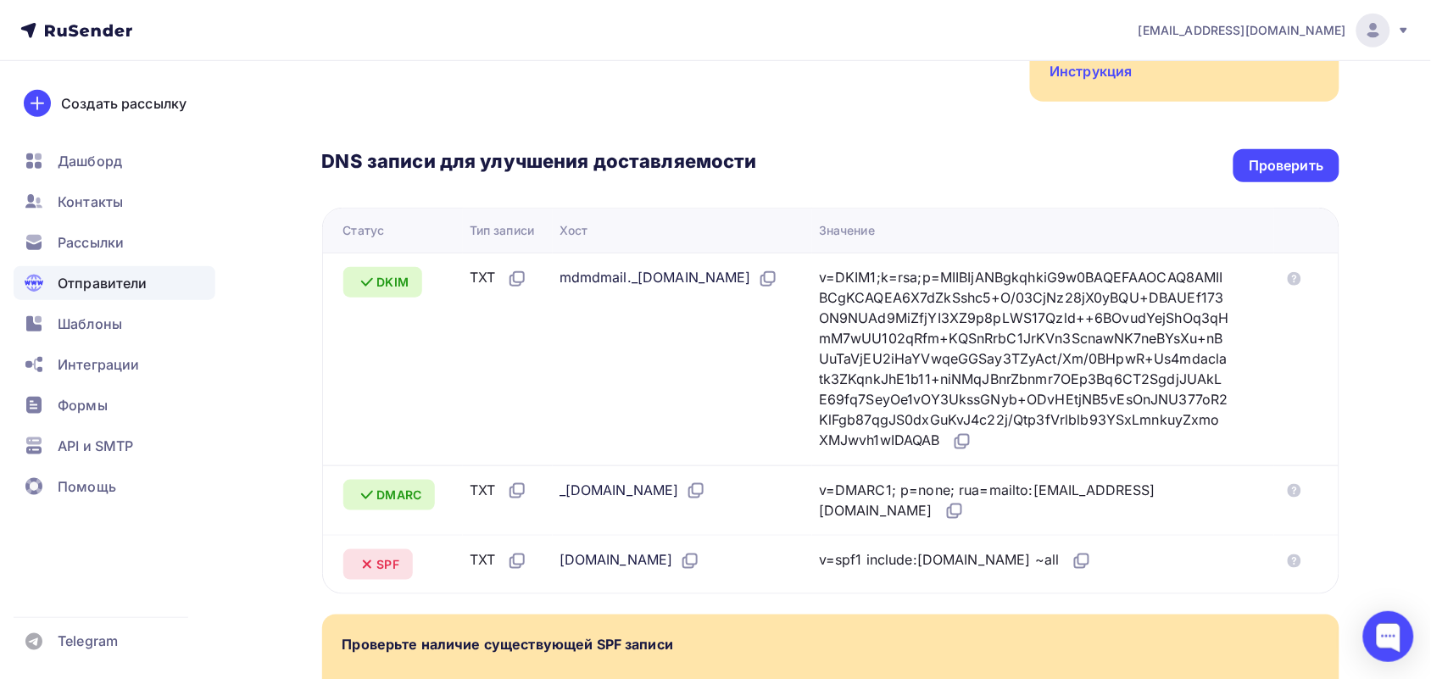
scroll to position [318, 0]
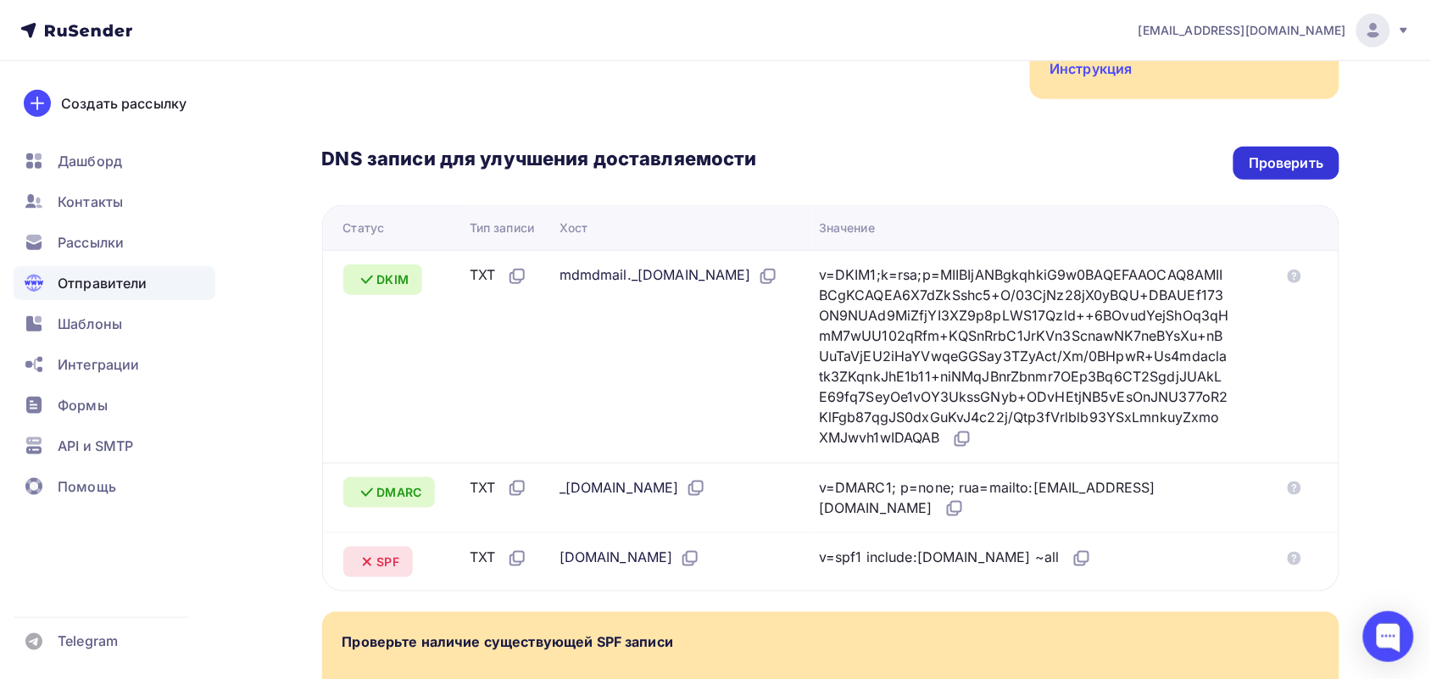
click at [1274, 153] on div "Проверить" at bounding box center [1286, 162] width 75 height 19
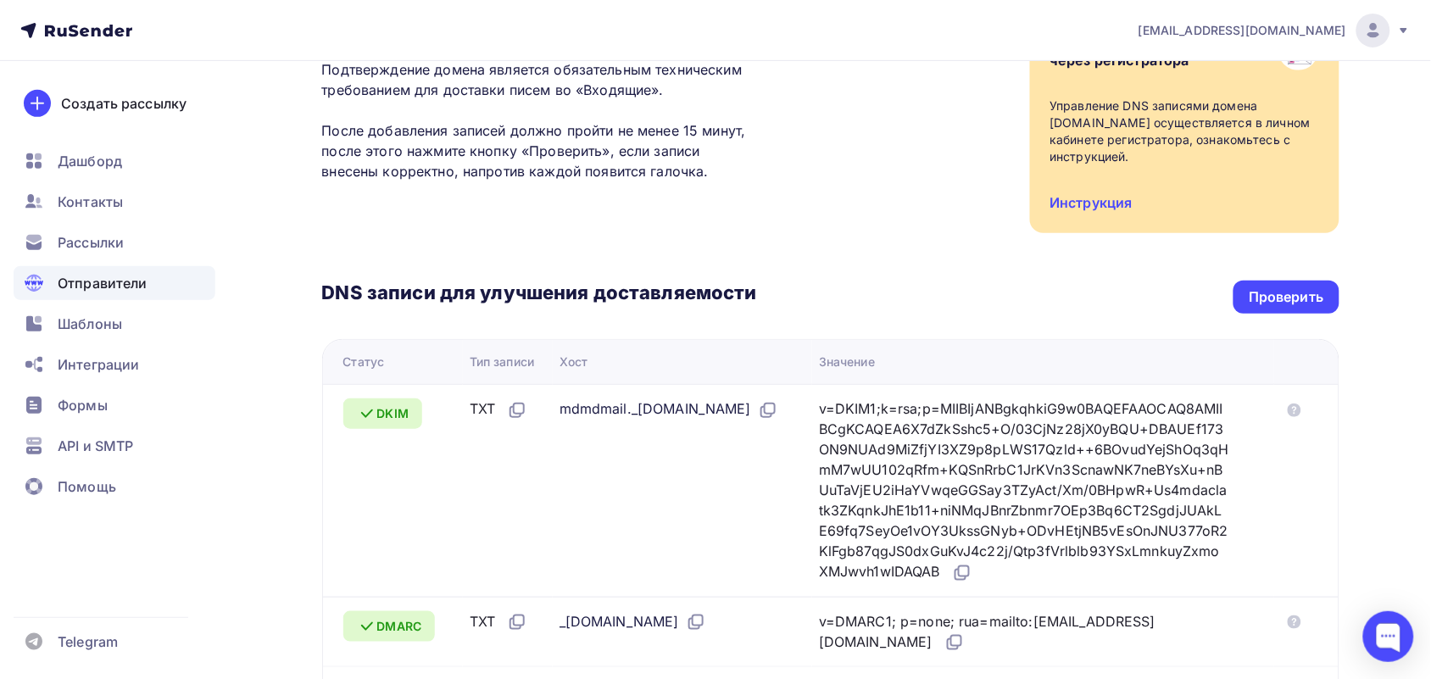
scroll to position [0, 0]
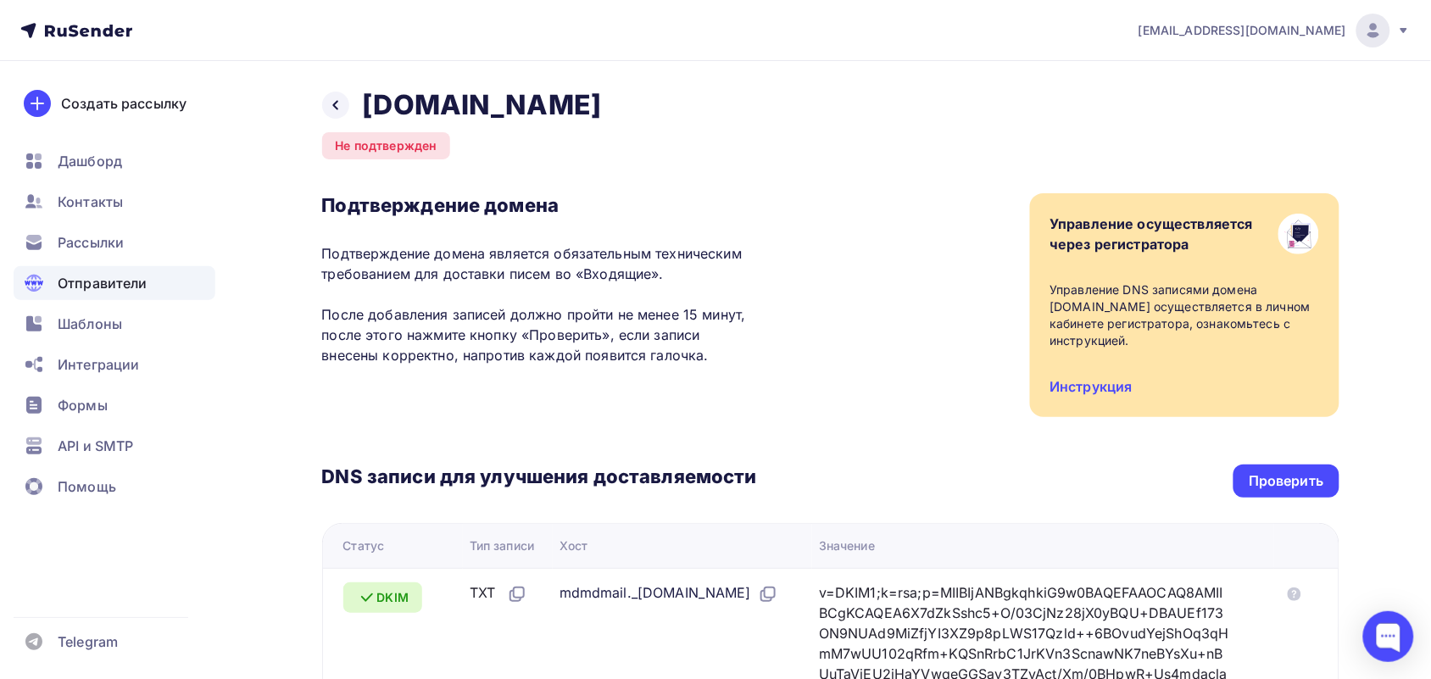
click at [1353, 445] on div "Назад p-i-group.ru Не подтвержден Подтверждение домена Подтверждение домена явл…" at bounding box center [715, 635] width 1389 height 1148
click at [1307, 471] on div "Проверить" at bounding box center [1286, 480] width 75 height 19
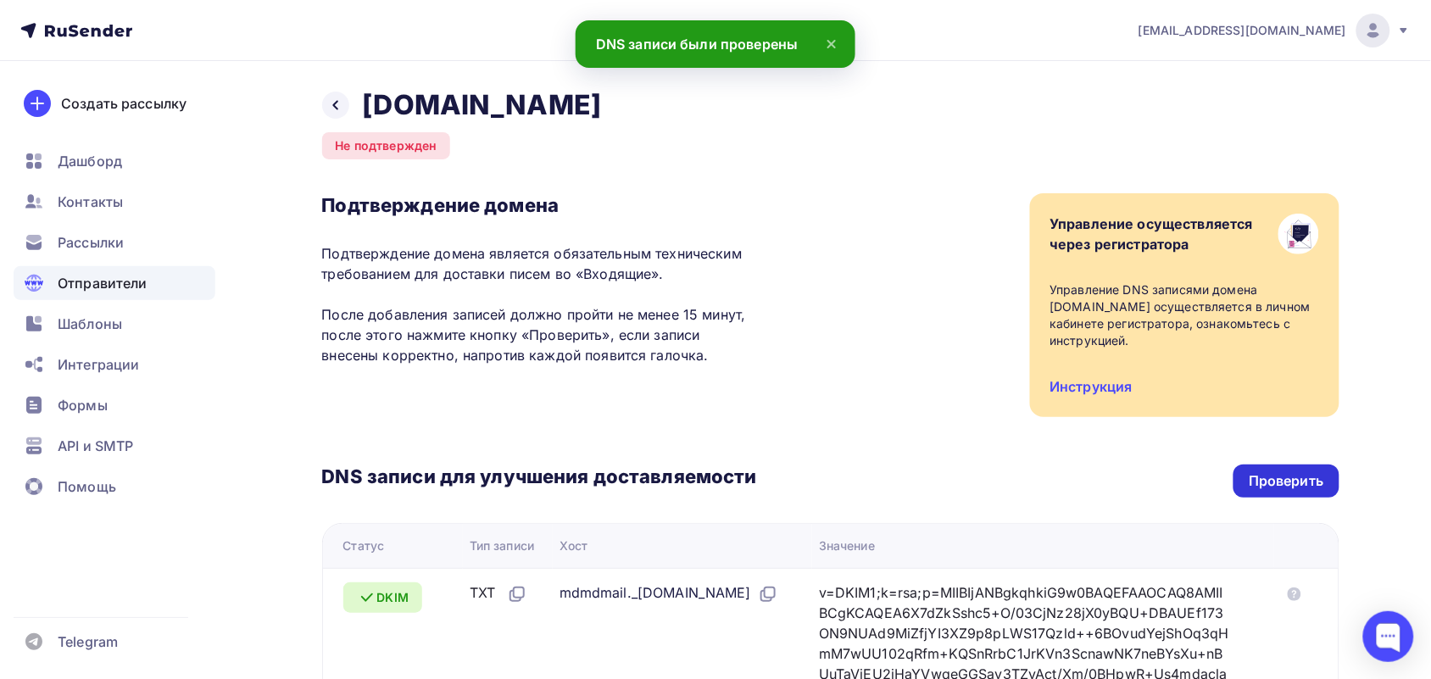
click at [1307, 471] on div "Проверить" at bounding box center [1286, 480] width 75 height 19
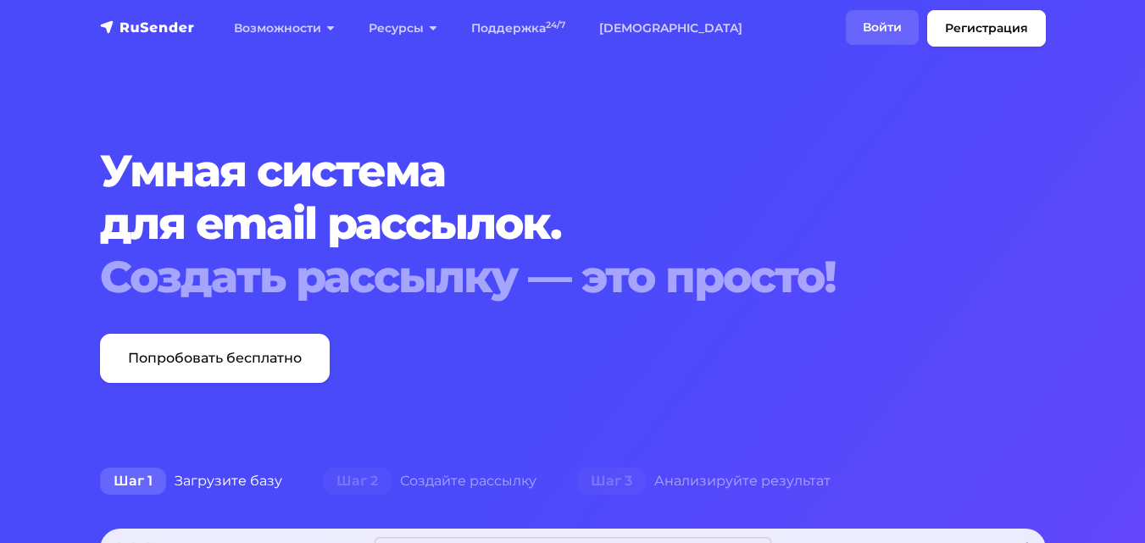
click at [877, 18] on link "Войти" at bounding box center [882, 27] width 73 height 35
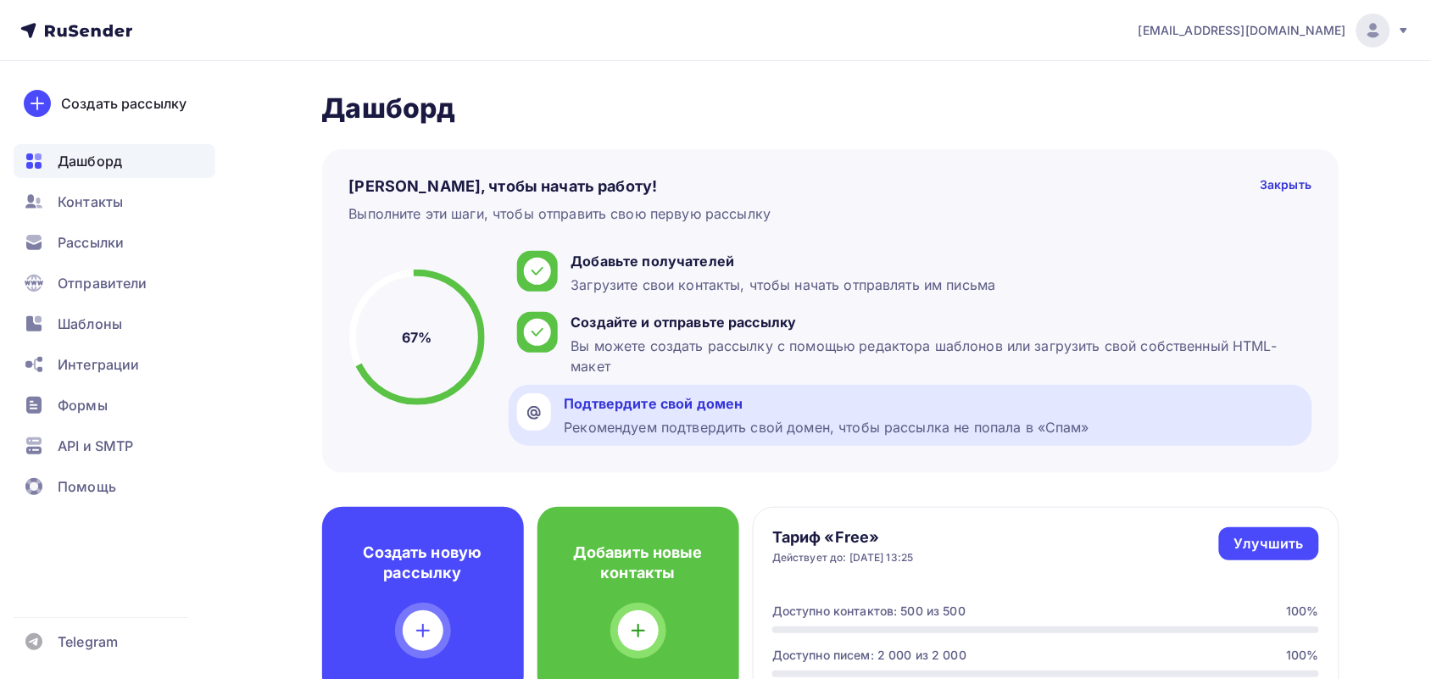
click at [661, 429] on div "Рекомендуем подтвердить свой домен, чтобы рассылка не попала в «Спам»" at bounding box center [828, 427] width 526 height 20
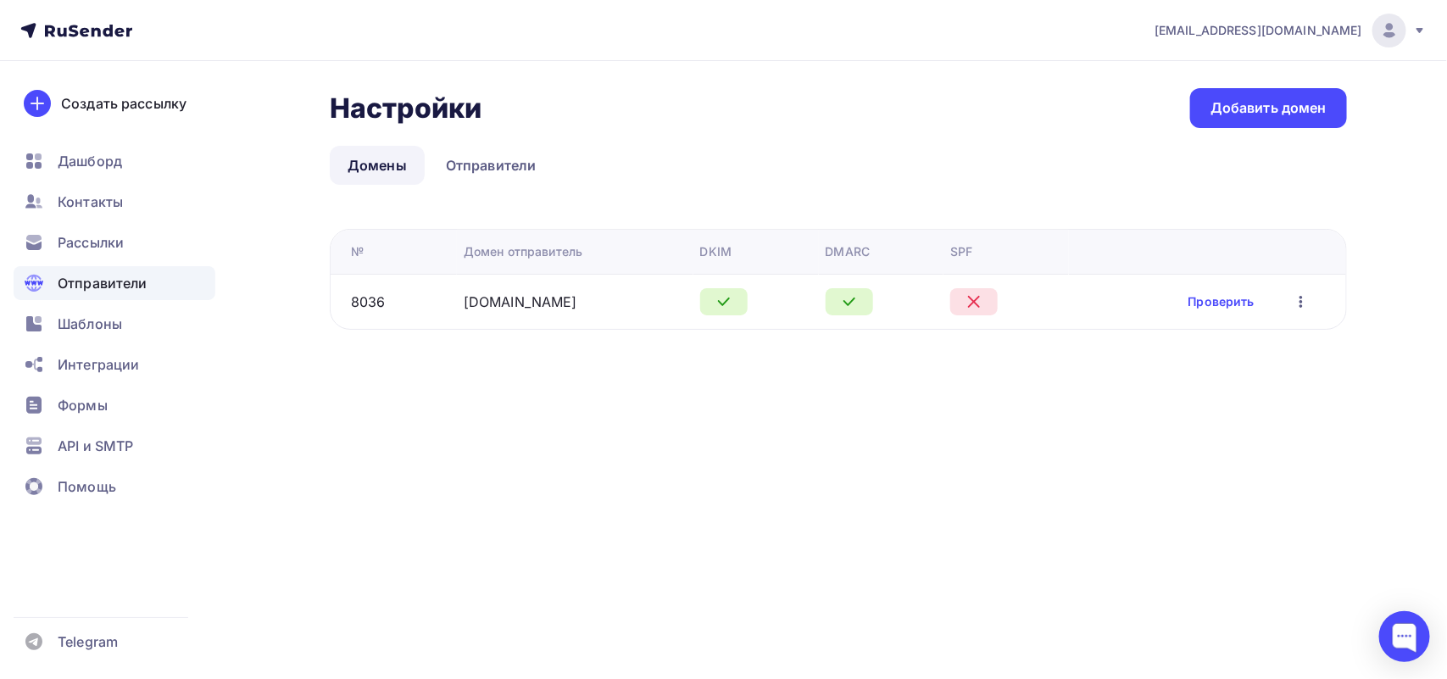
click at [972, 298] on icon at bounding box center [974, 302] width 20 height 20
click at [1212, 315] on td "Проверить Редактировать Удалить" at bounding box center [1207, 301] width 277 height 55
click at [1215, 303] on link "Проверить" at bounding box center [1221, 301] width 66 height 17
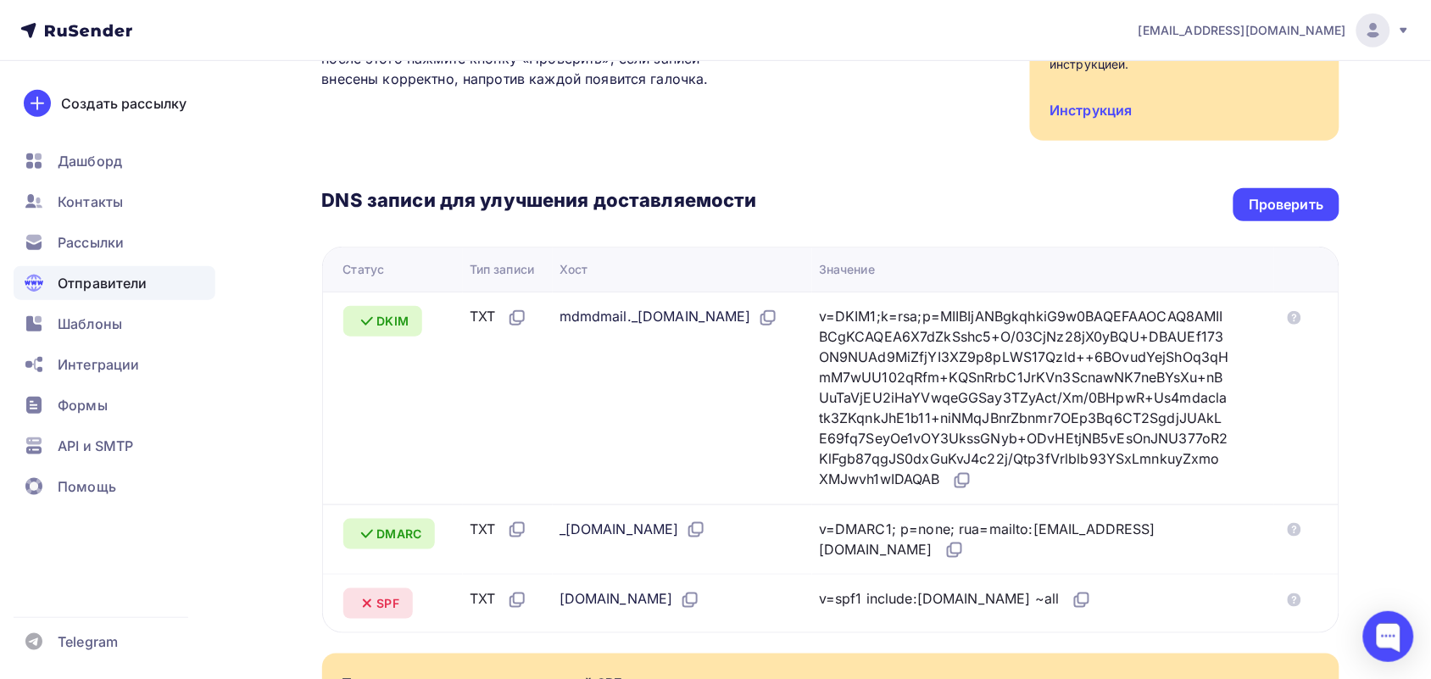
scroll to position [106, 0]
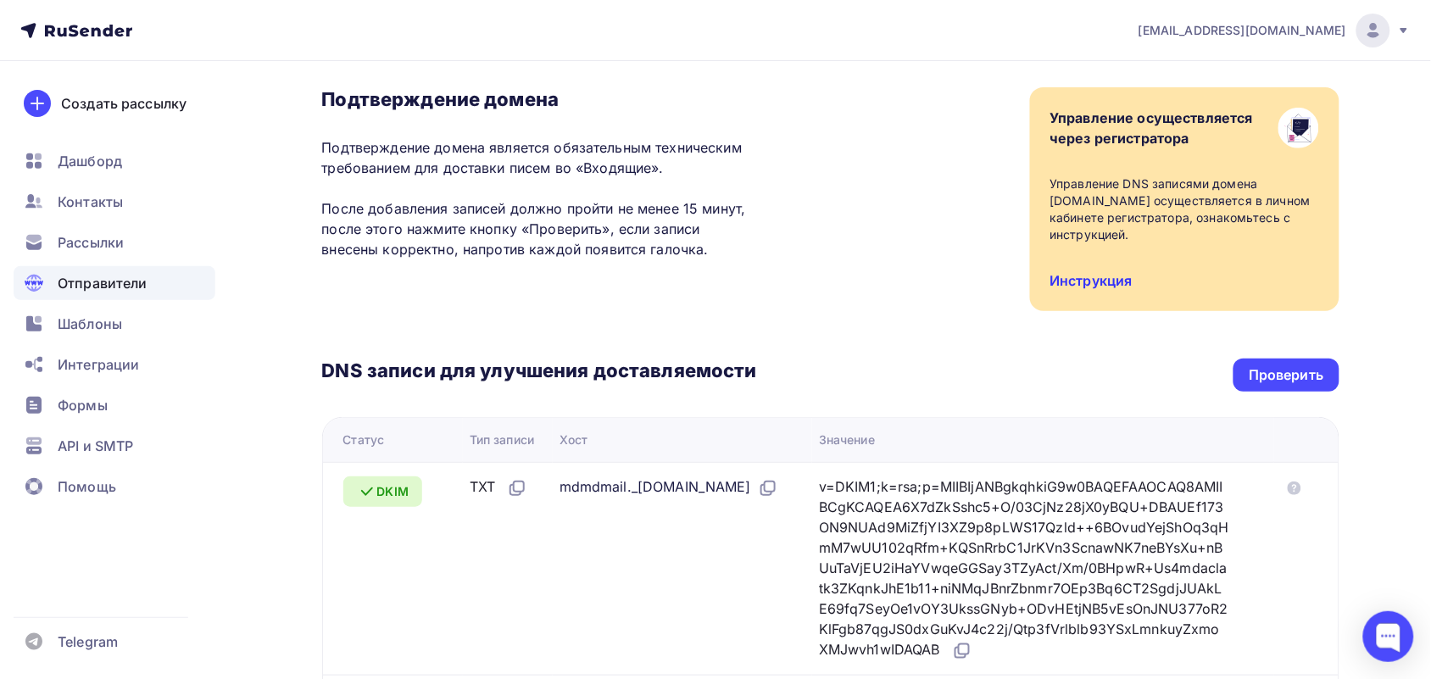
click at [1099, 272] on link "Инструкция" at bounding box center [1091, 280] width 82 height 17
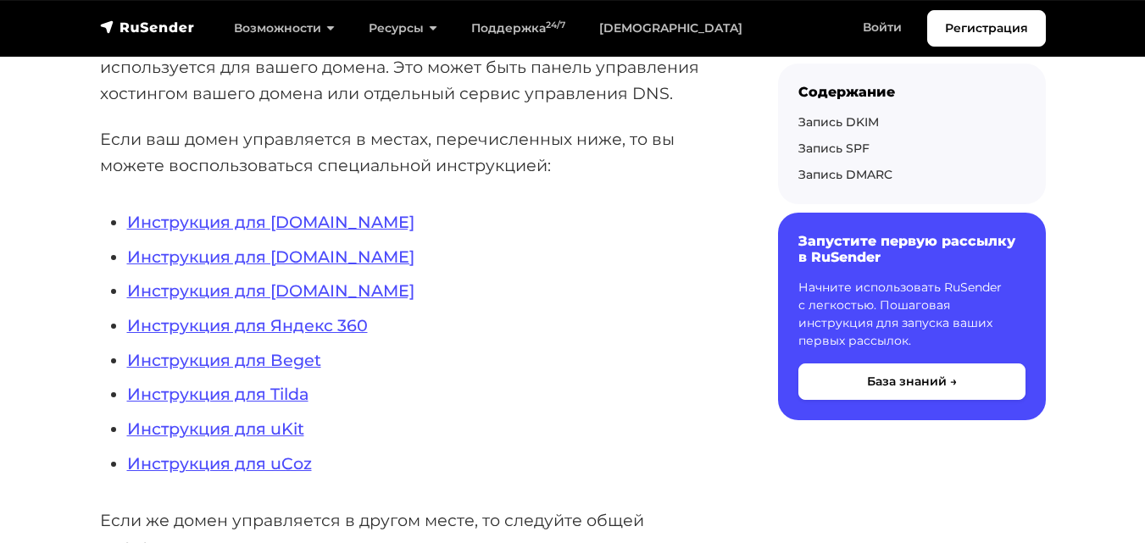
scroll to position [424, 0]
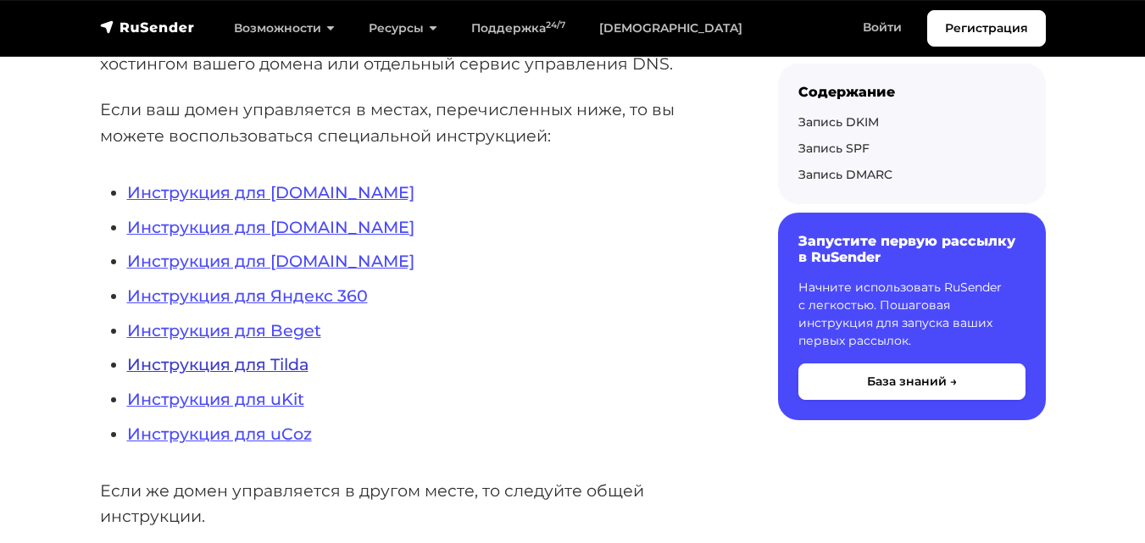
click at [195, 357] on link "Инструкция для Tilda" at bounding box center [217, 364] width 181 height 20
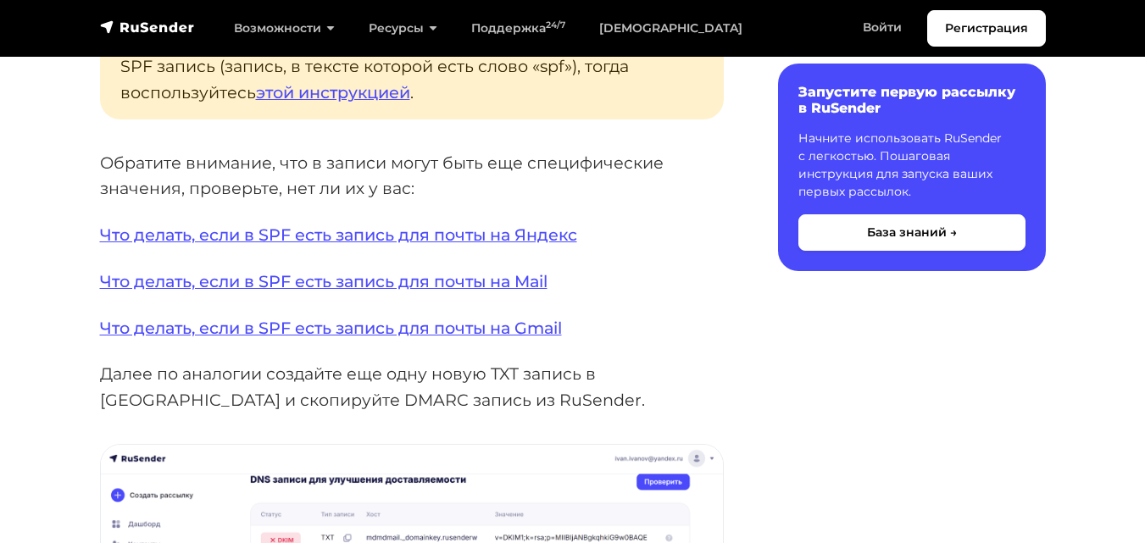
scroll to position [2374, 0]
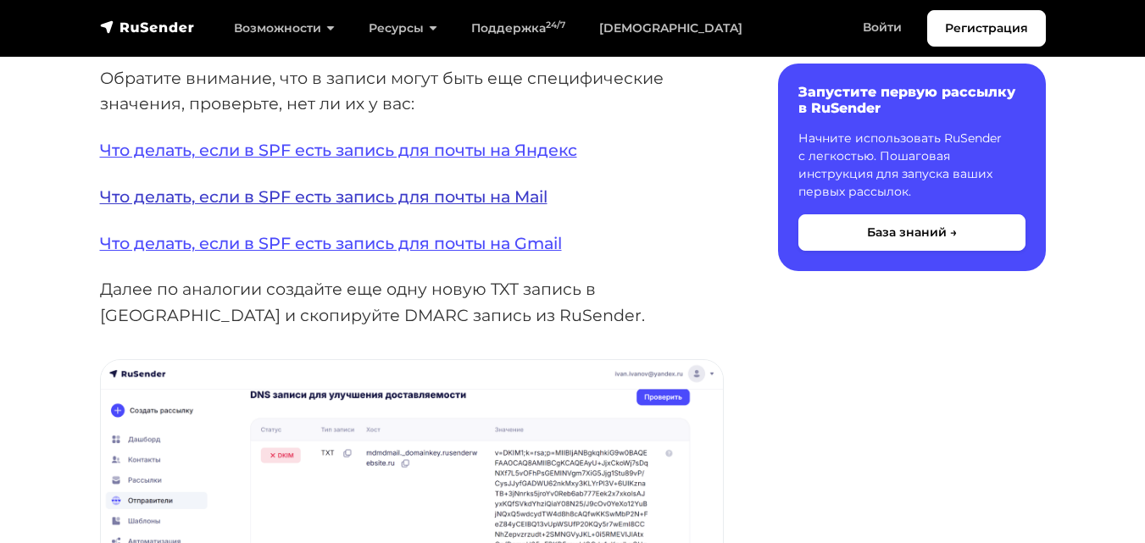
click at [403, 189] on link "Что делать, если в SPF есть запись для почты на Mail" at bounding box center [324, 196] width 448 height 20
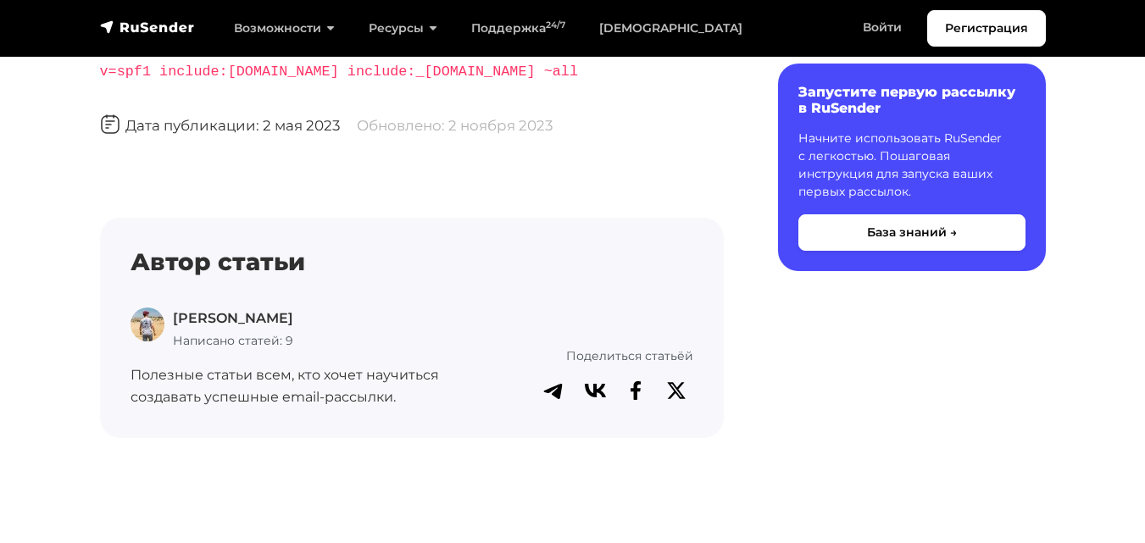
scroll to position [593, 0]
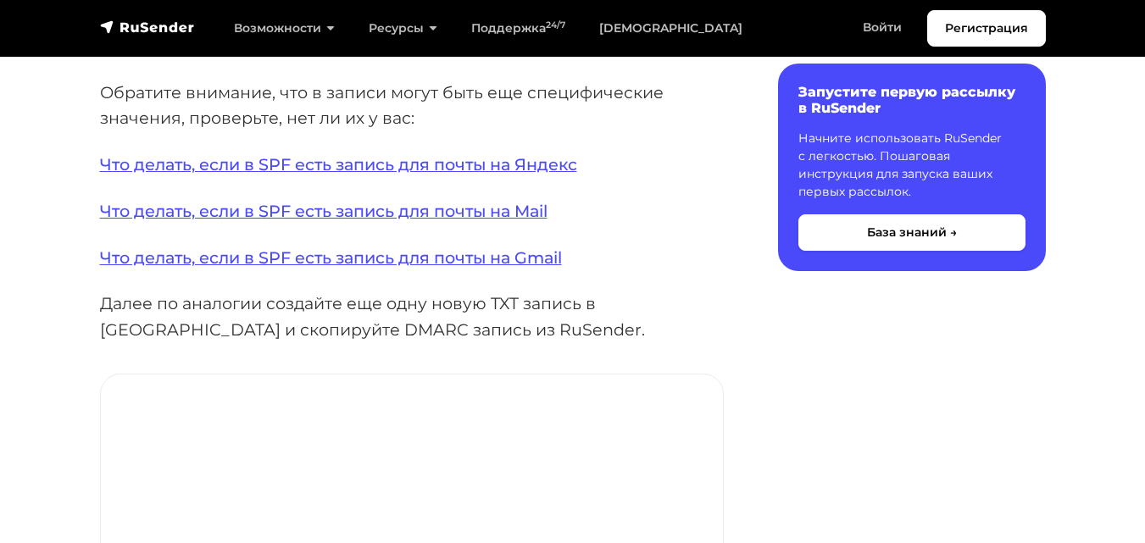
scroll to position [2374, 0]
